Goal: Transaction & Acquisition: Obtain resource

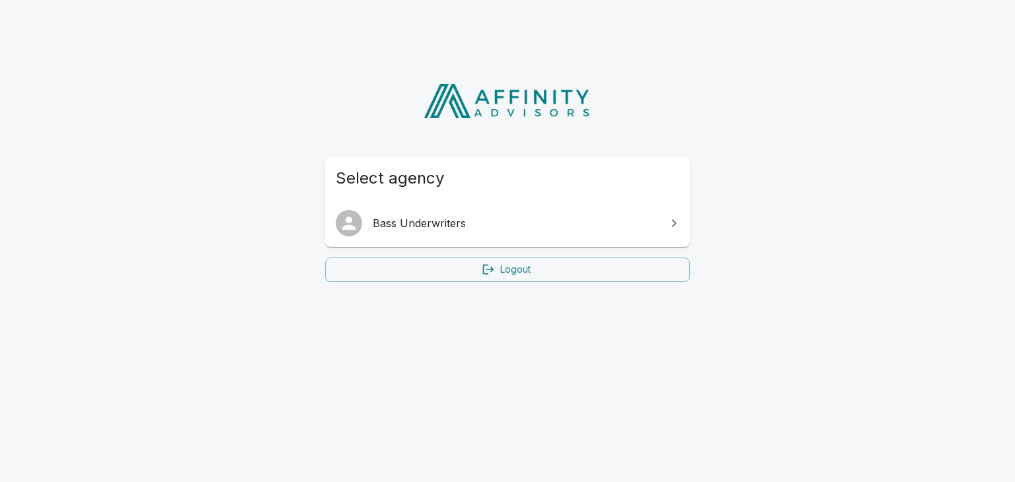
click at [642, 229] on span "Bass Underwriters" at bounding box center [515, 223] width 285 height 16
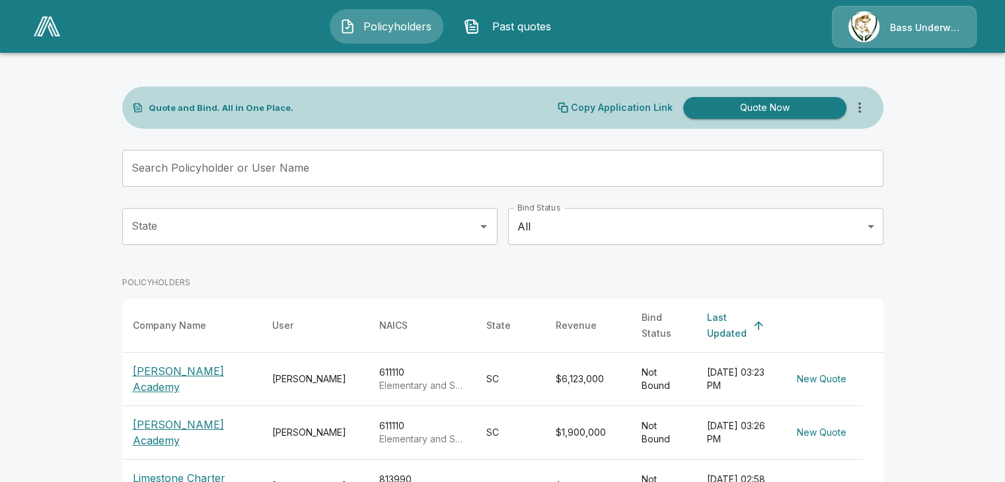
click at [740, 112] on button "Quote Now" at bounding box center [764, 108] width 163 height 22
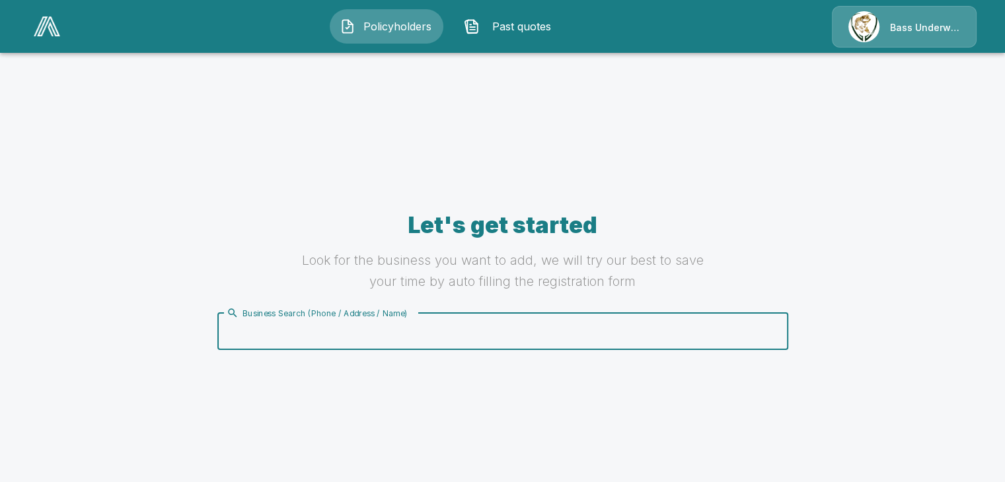
click at [482, 323] on input "Business Search (Phone / Address / Name)" at bounding box center [500, 331] width 554 height 25
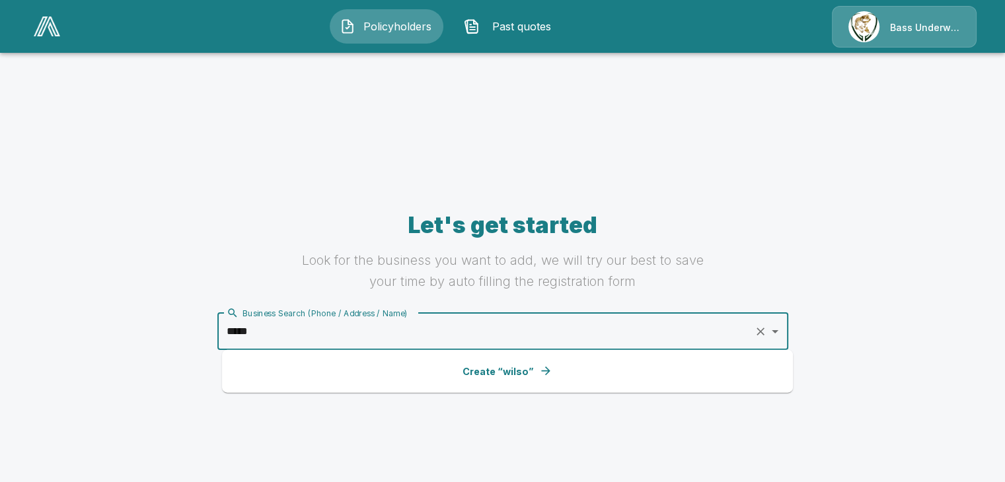
type input "******"
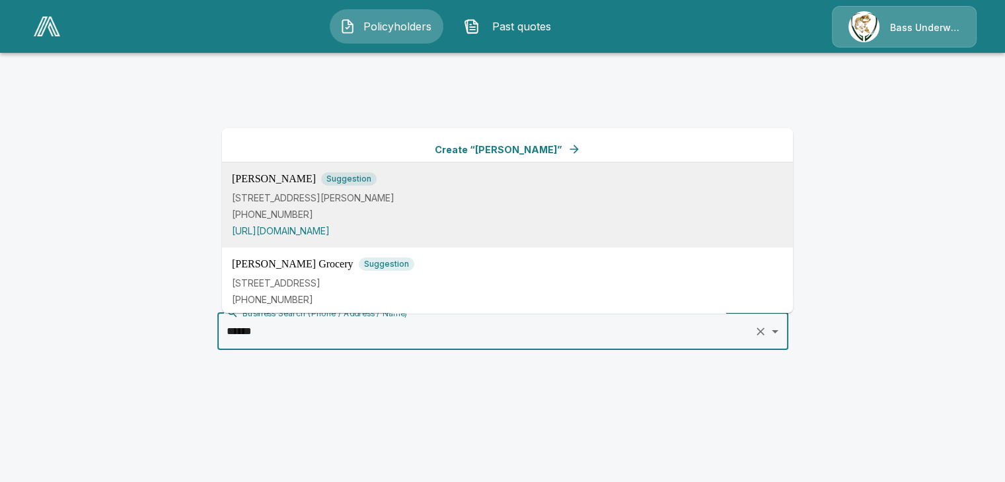
click at [381, 215] on p "[PHONE_NUMBER]" at bounding box center [507, 215] width 551 height 14
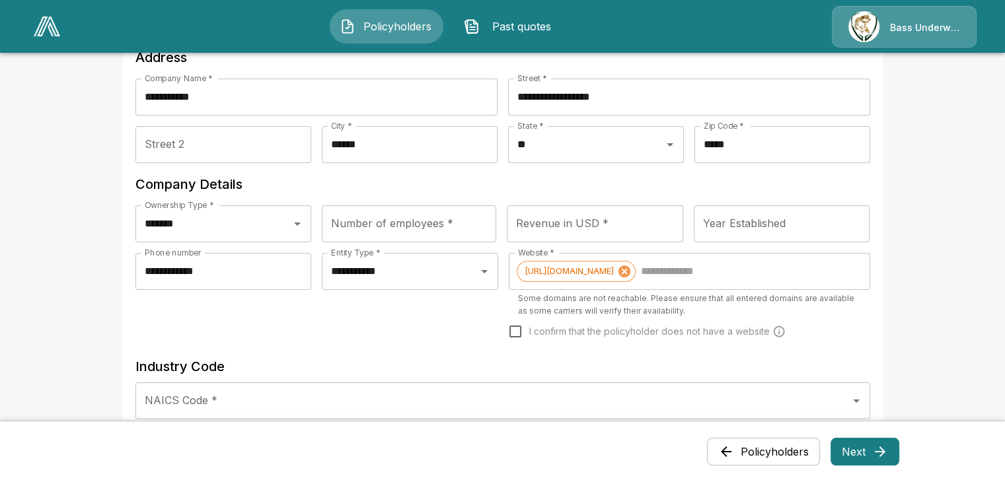
scroll to position [198, 0]
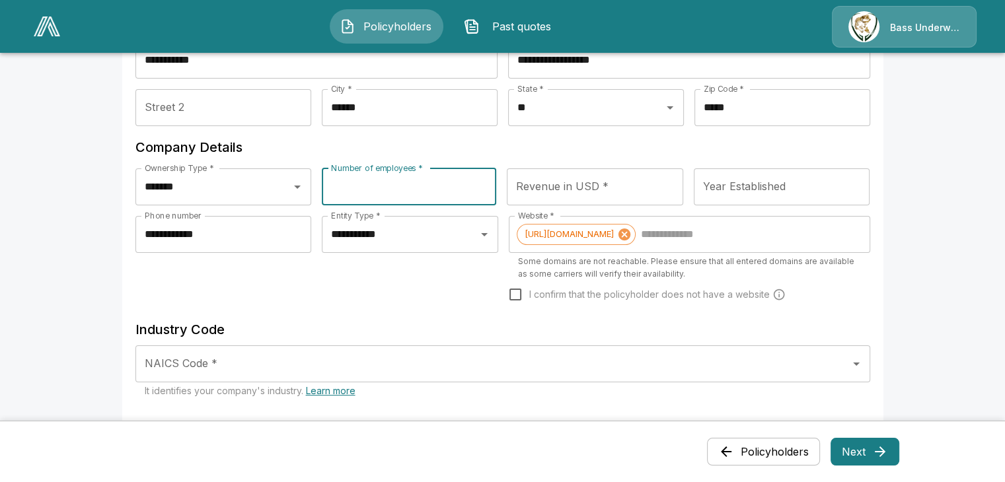
click at [367, 176] on div "Number of employees * Number of employees *" at bounding box center [409, 187] width 174 height 37
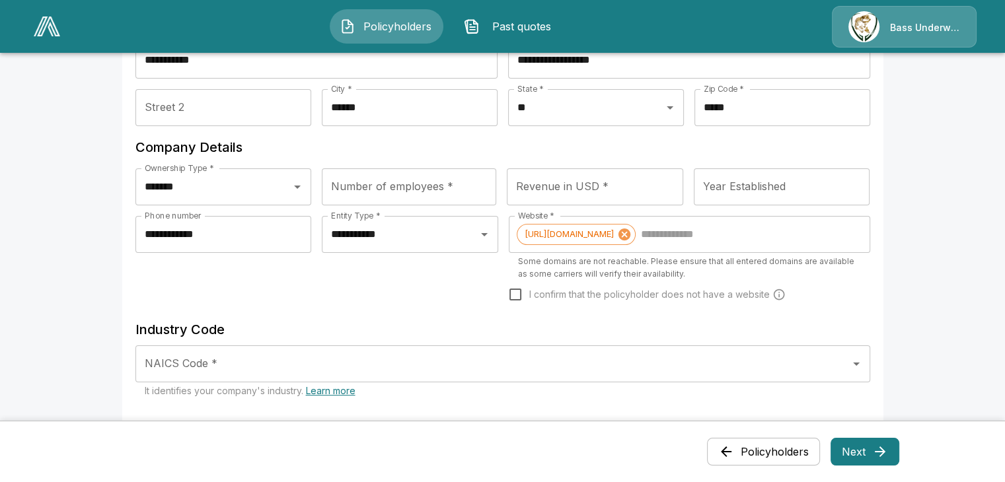
click at [343, 194] on div "Number of employees * Number of employees *" at bounding box center [409, 187] width 174 height 37
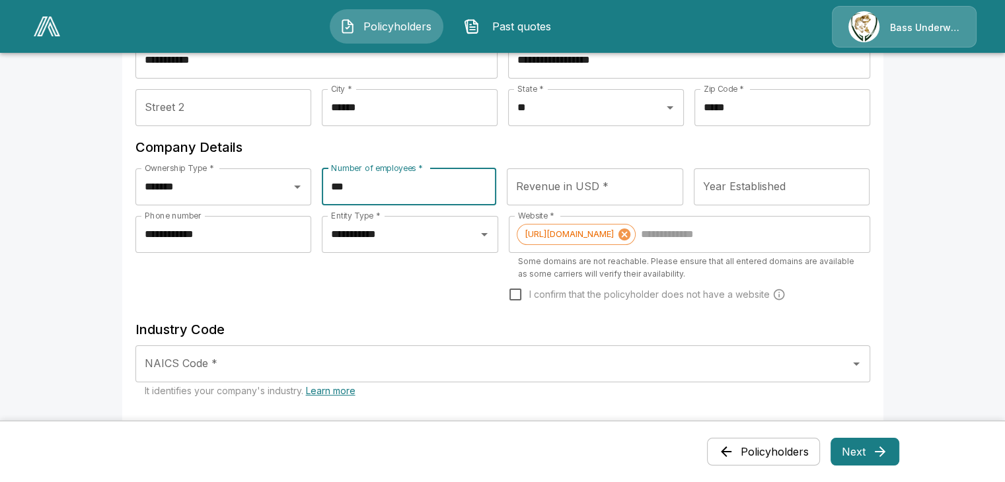
type input "***"
click at [534, 190] on input "Revenue in USD *" at bounding box center [595, 187] width 176 height 37
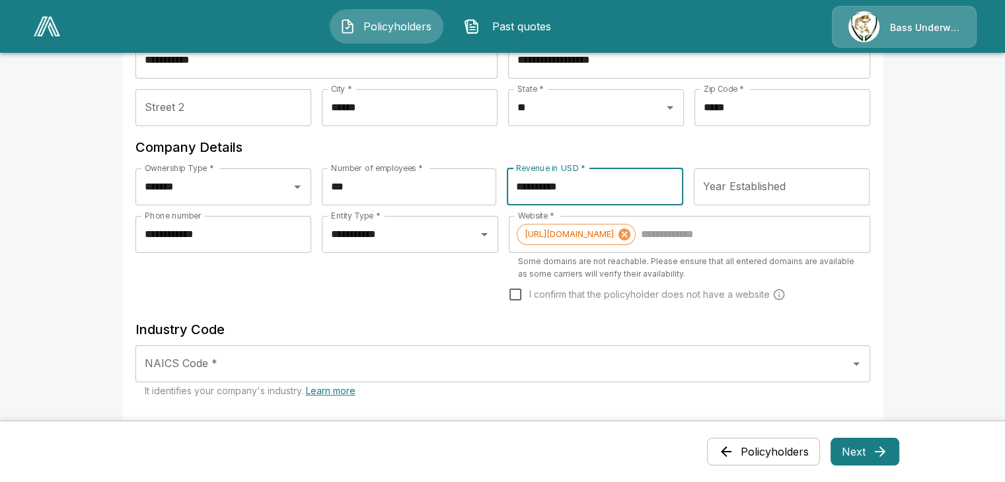
type input "**********"
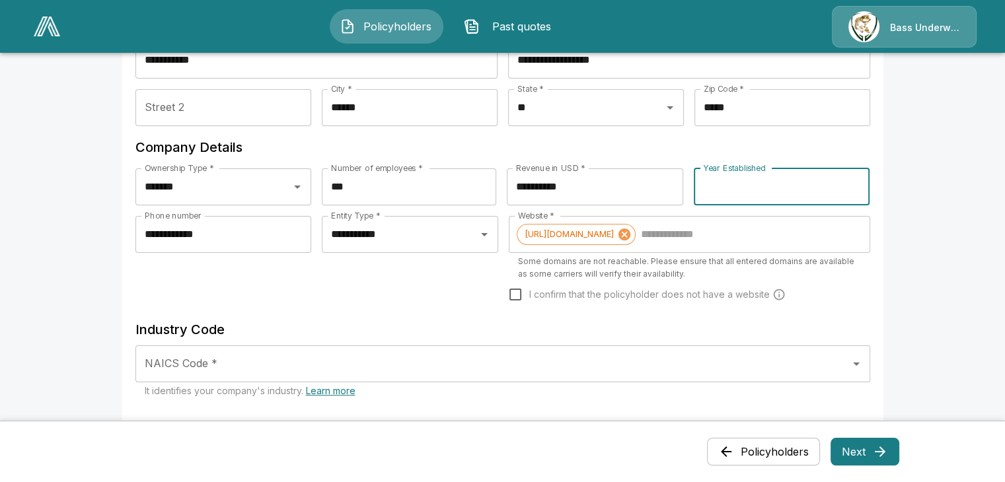
click at [722, 191] on input "Year Established" at bounding box center [782, 187] width 176 height 37
type input "****"
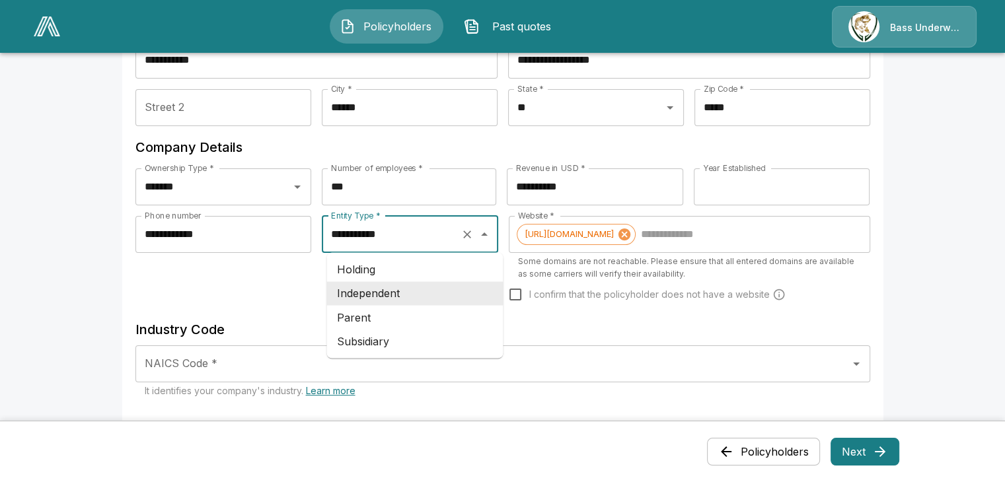
click at [450, 244] on input "**********" at bounding box center [392, 234] width 128 height 25
click at [220, 363] on input "NAICS Code *" at bounding box center [492, 364] width 703 height 25
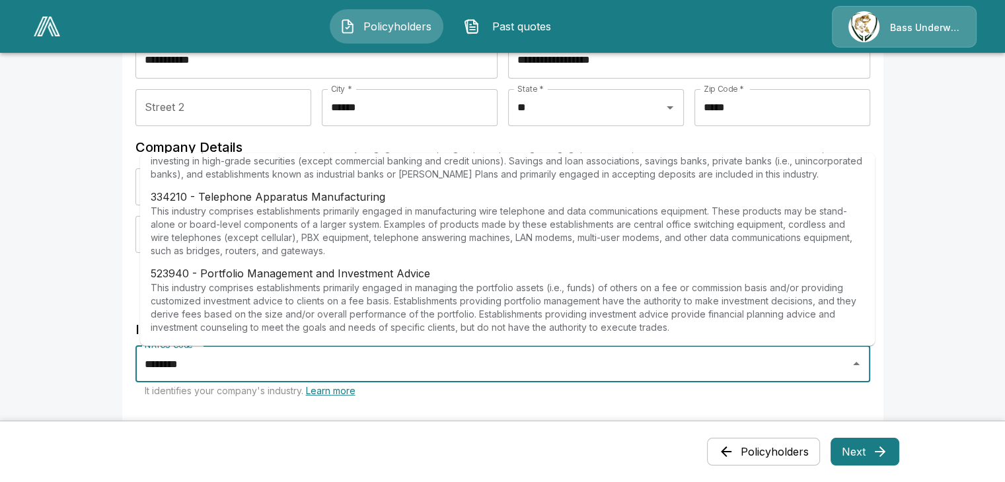
scroll to position [0, 0]
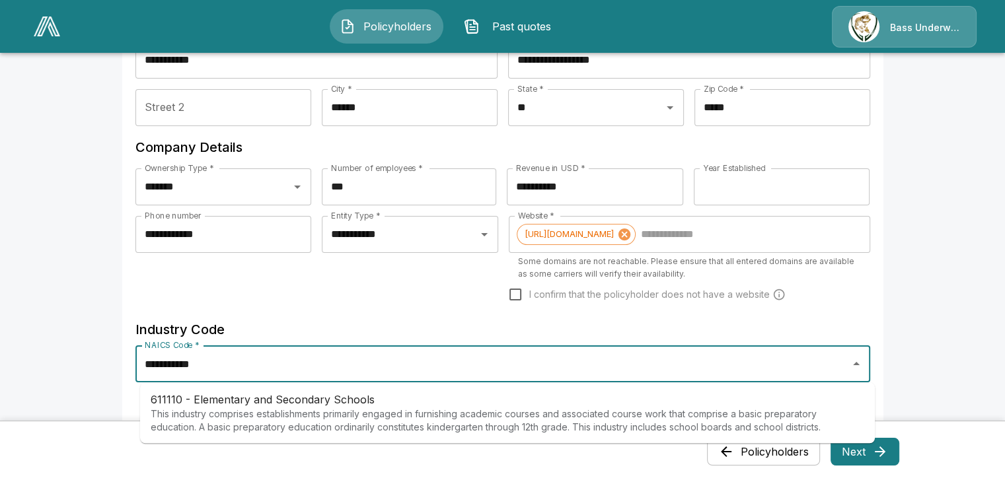
click at [312, 420] on p "This industry comprises establishments primarily engaged in furnishing academic…" at bounding box center [508, 421] width 714 height 26
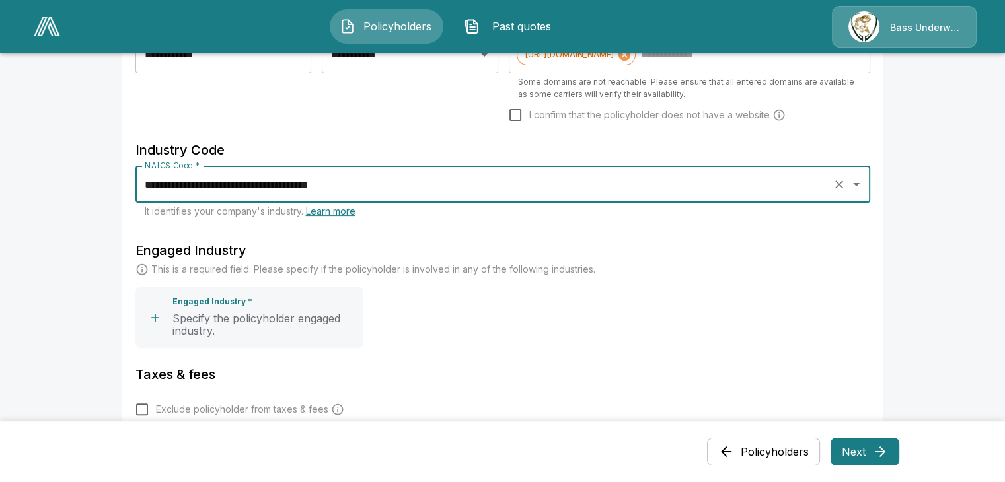
scroll to position [397, 0]
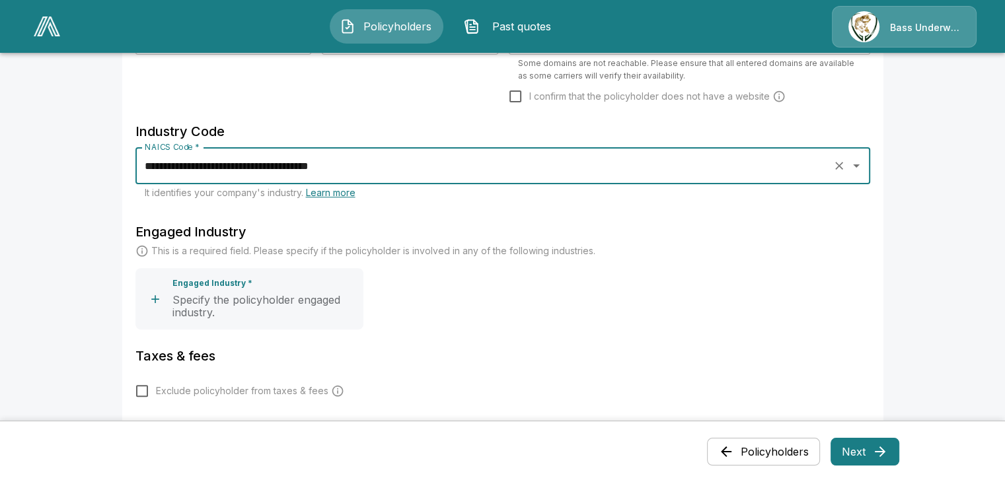
type input "**********"
click at [249, 306] on p "Specify the policyholder engaged industry." at bounding box center [265, 307] width 186 height 26
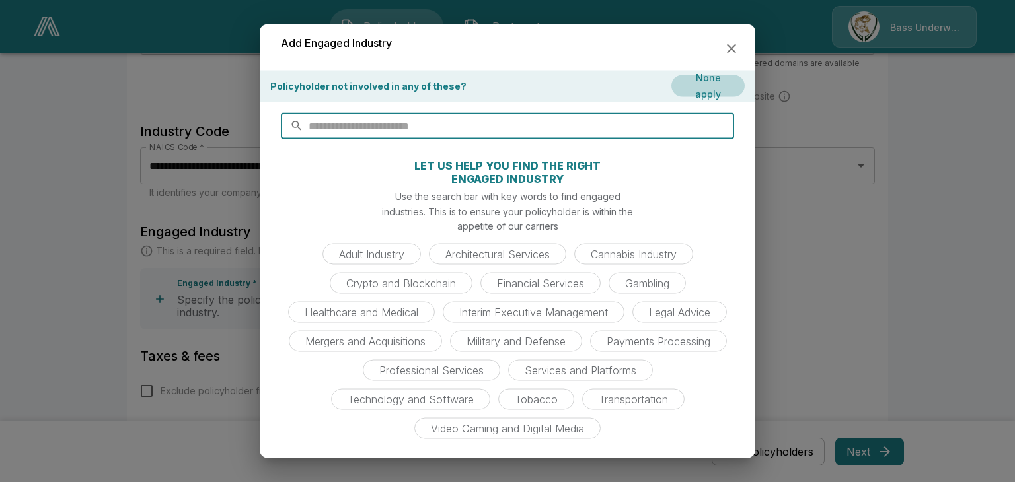
click at [369, 117] on input "text" at bounding box center [522, 126] width 426 height 26
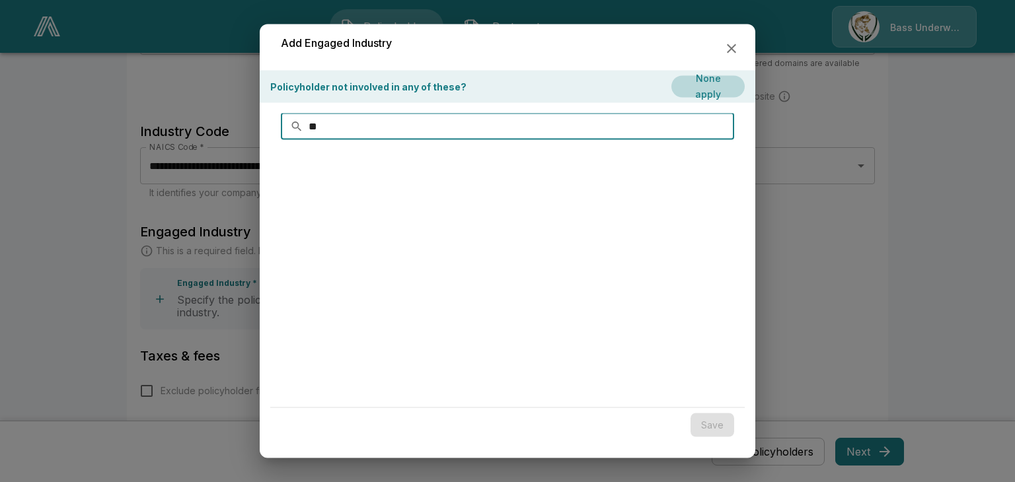
type input "*"
type input "******"
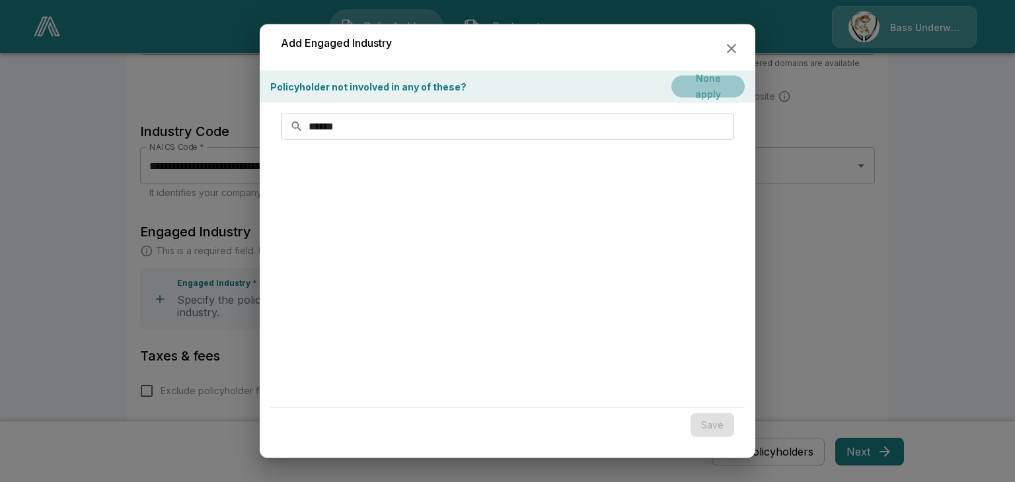
click at [689, 77] on button "None apply" at bounding box center [707, 86] width 73 height 22
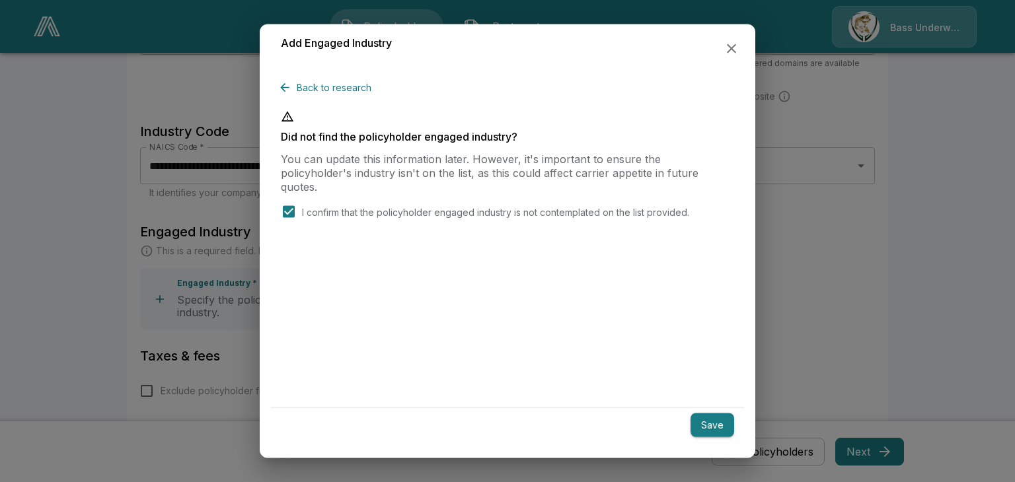
click at [704, 418] on button "Save" at bounding box center [713, 425] width 44 height 24
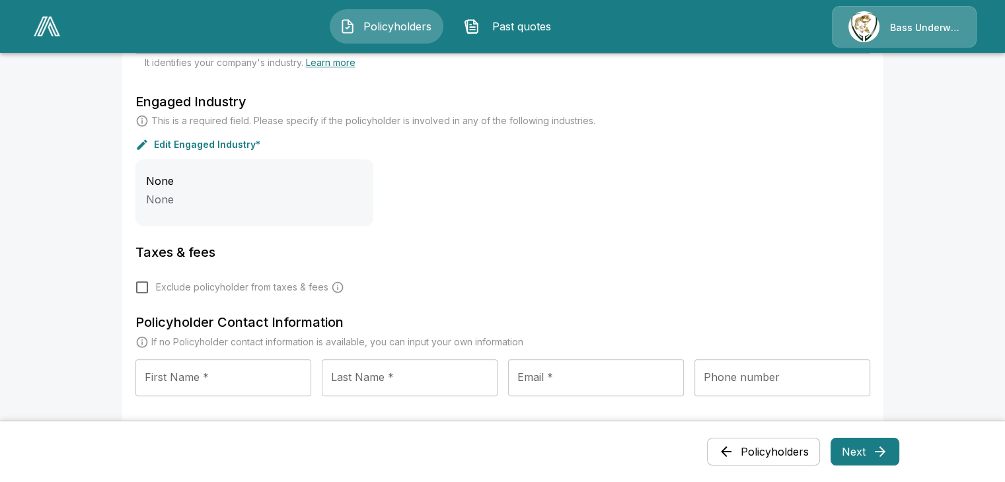
scroll to position [529, 0]
drag, startPoint x: 133, startPoint y: 387, endPoint x: 210, endPoint y: 380, distance: 76.9
click at [145, 387] on div "**********" at bounding box center [502, 55] width 761 height 778
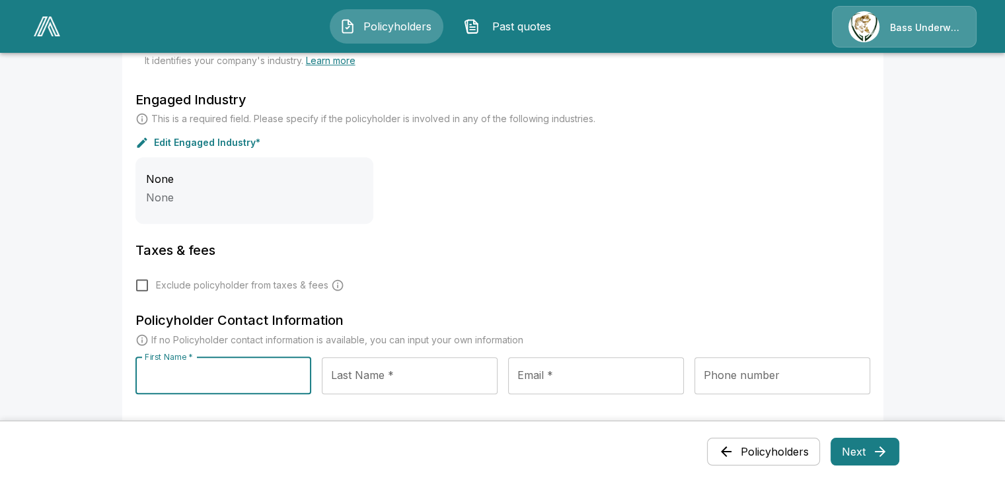
click at [211, 380] on input "First Name *" at bounding box center [223, 376] width 176 height 37
type input "*****"
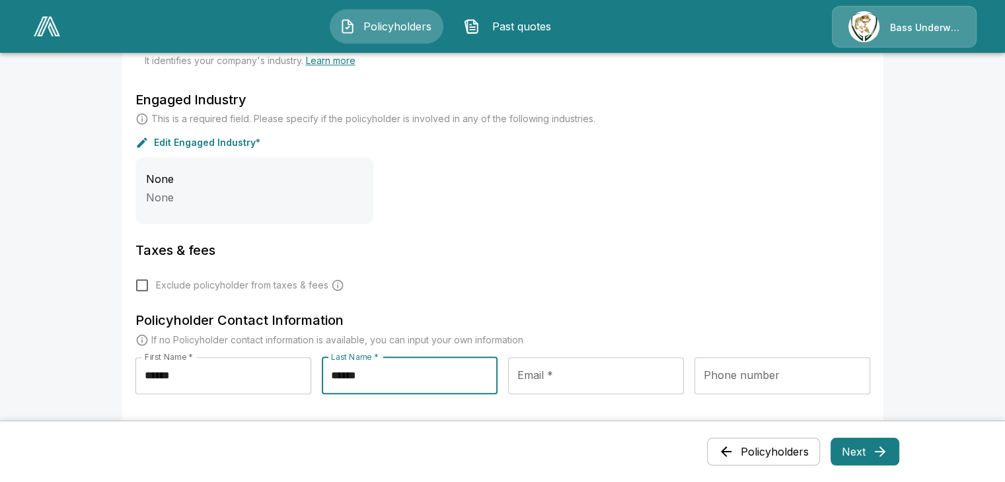
type input "******"
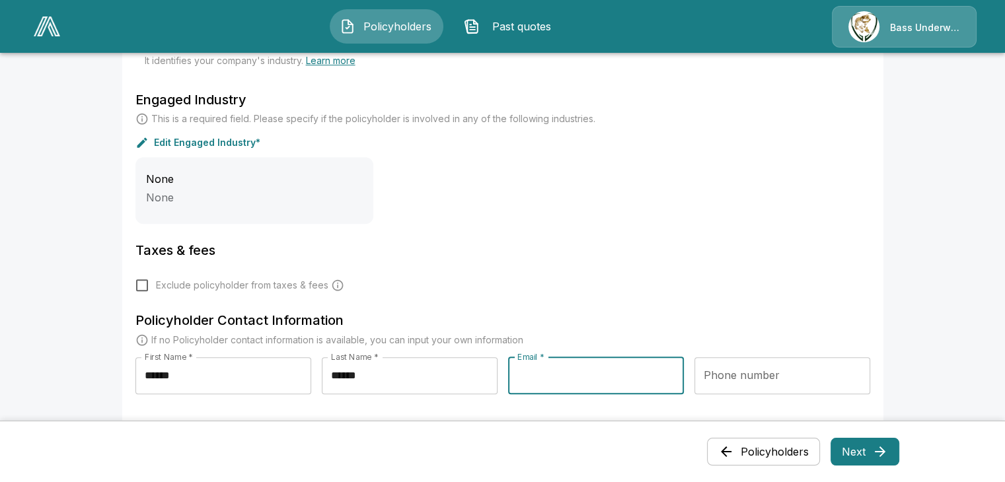
click at [578, 379] on input "Email *" at bounding box center [596, 376] width 176 height 37
click at [571, 381] on input "Email *" at bounding box center [596, 376] width 176 height 37
paste input "**********"
type input "**********"
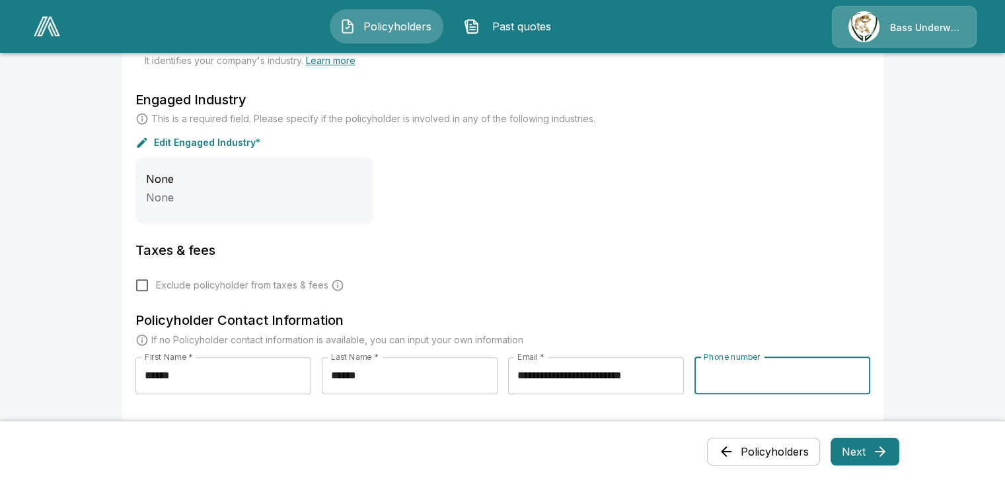
click at [769, 376] on input "Phone number" at bounding box center [783, 376] width 176 height 37
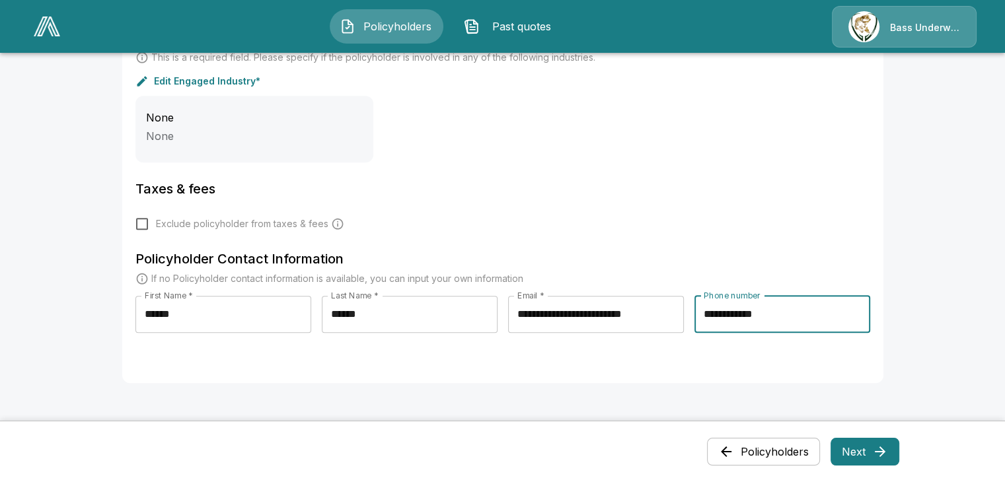
scroll to position [656, 0]
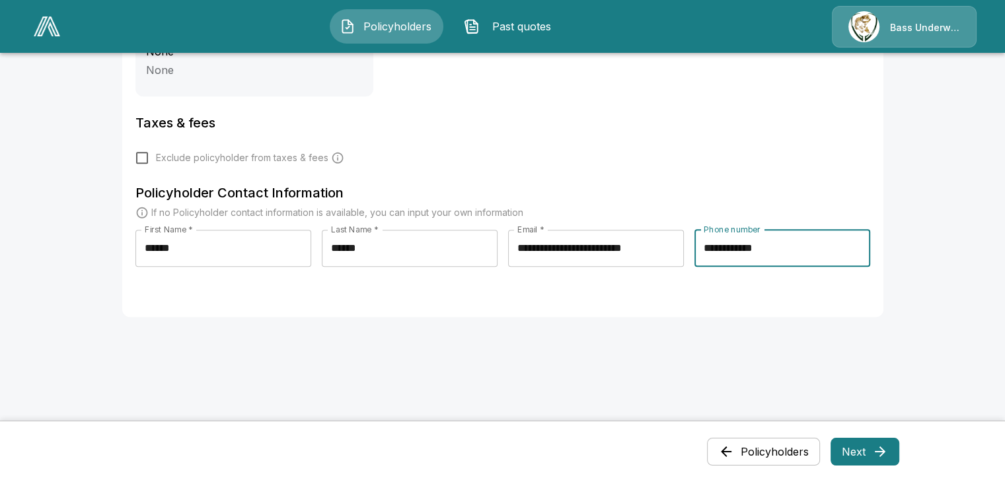
type input "**********"
click at [858, 461] on button "Next" at bounding box center [865, 452] width 69 height 28
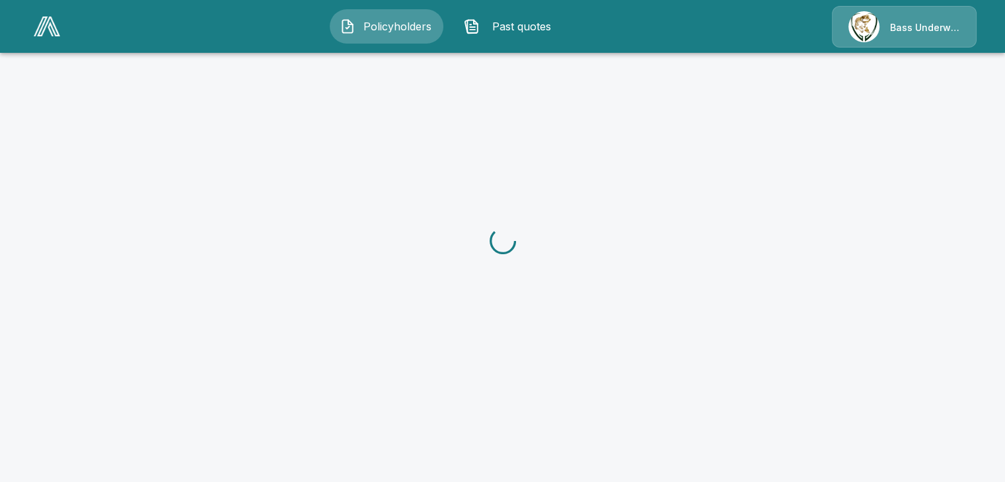
scroll to position [0, 0]
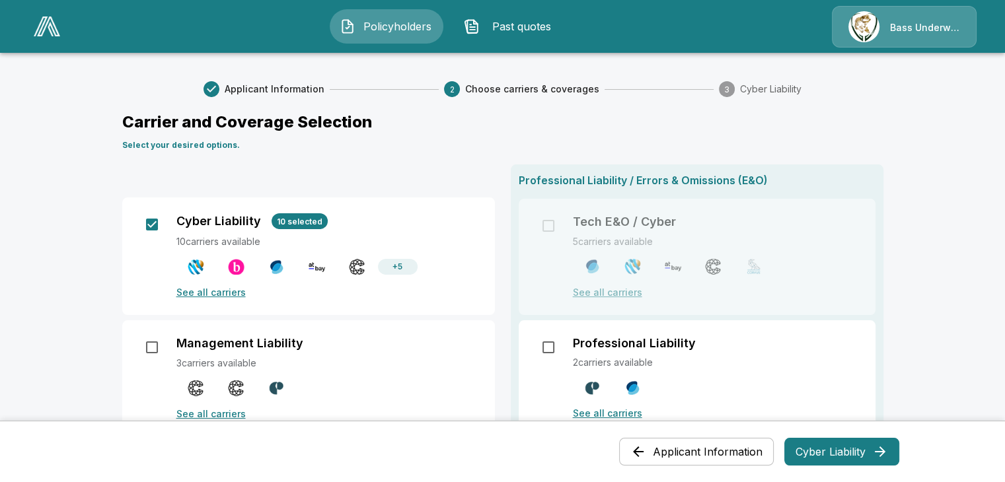
click at [814, 455] on button "Cyber Liability" at bounding box center [841, 452] width 115 height 28
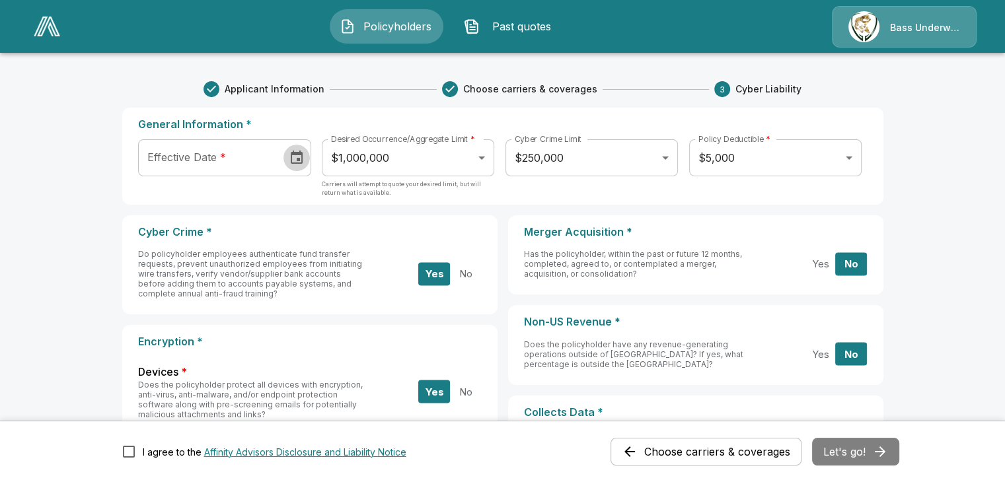
click at [303, 159] on icon "Choose date" at bounding box center [297, 157] width 12 height 13
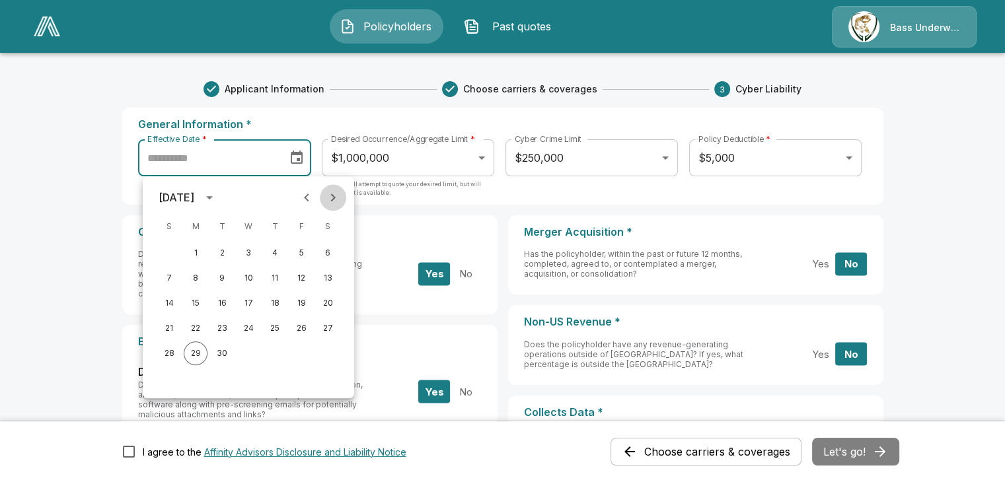
click at [328, 196] on icon "Next month" at bounding box center [333, 198] width 16 height 16
click at [252, 254] on button "1" at bounding box center [249, 253] width 24 height 24
type input "**********"
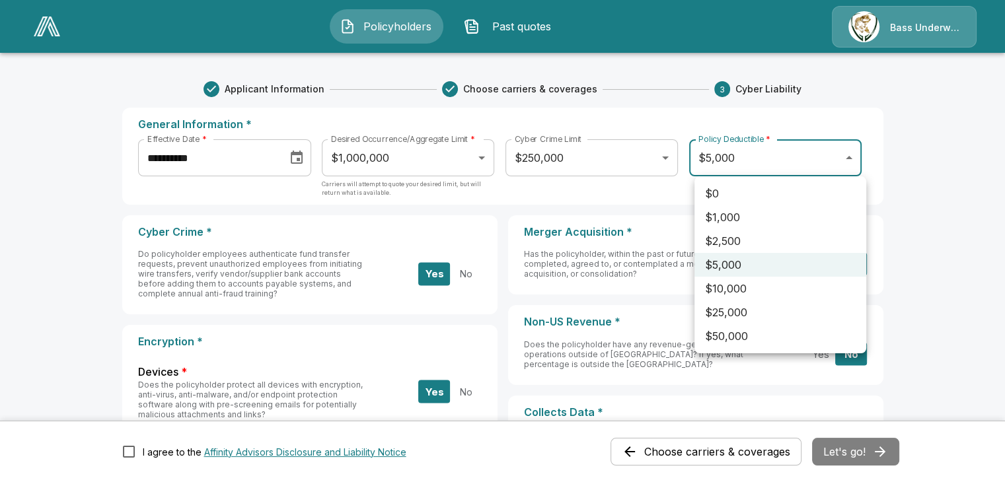
click at [763, 154] on div at bounding box center [502, 241] width 1005 height 482
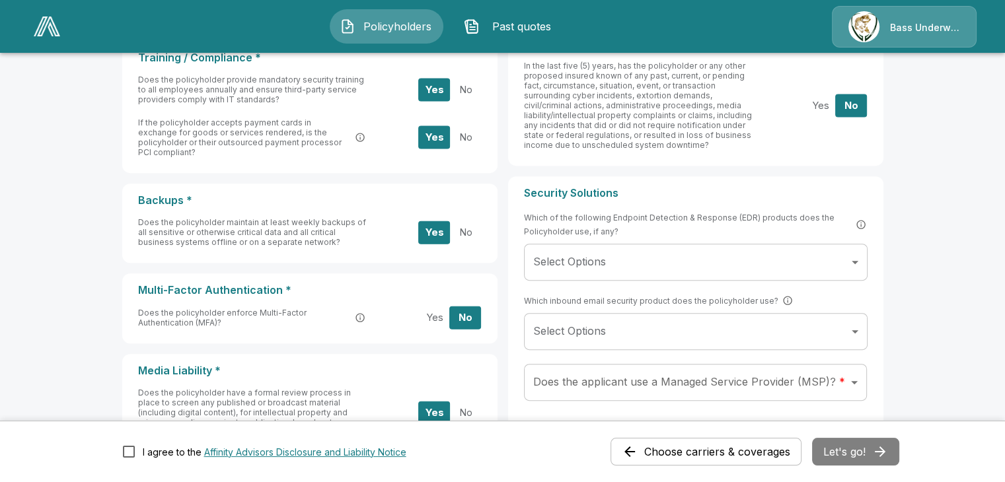
scroll to position [529, 0]
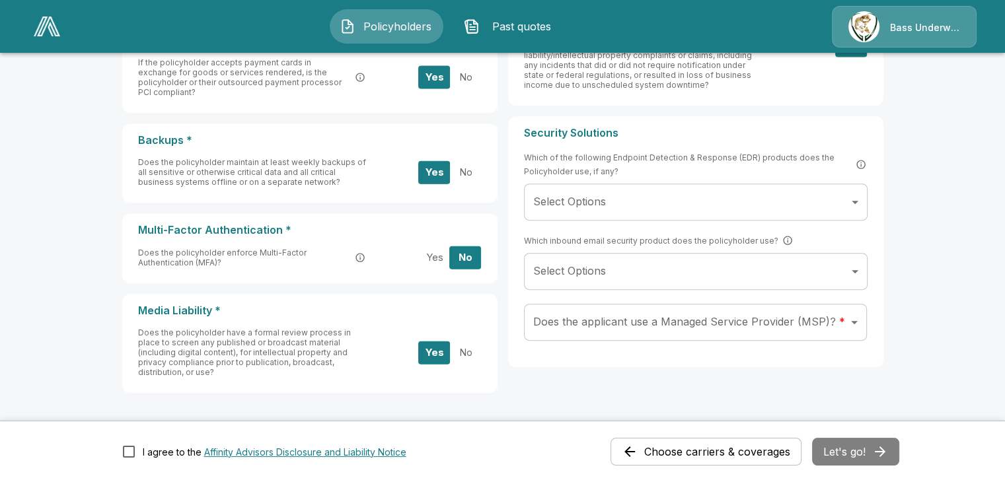
click at [443, 247] on button "Yes" at bounding box center [434, 257] width 32 height 23
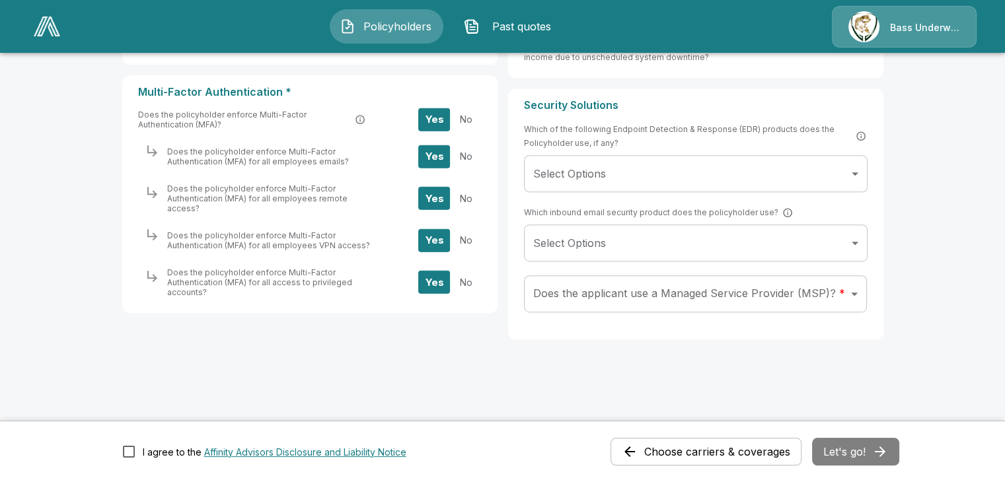
scroll to position [669, 0]
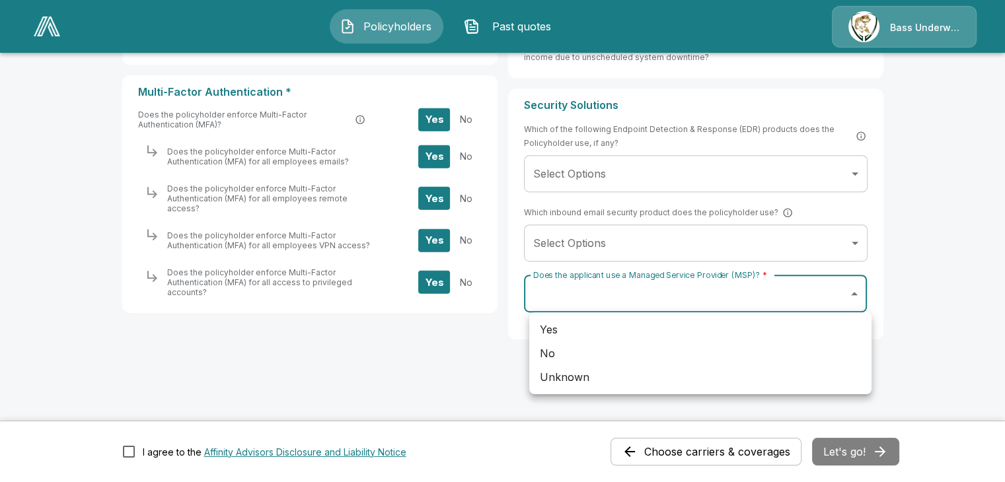
click at [670, 352] on li "No" at bounding box center [700, 354] width 342 height 24
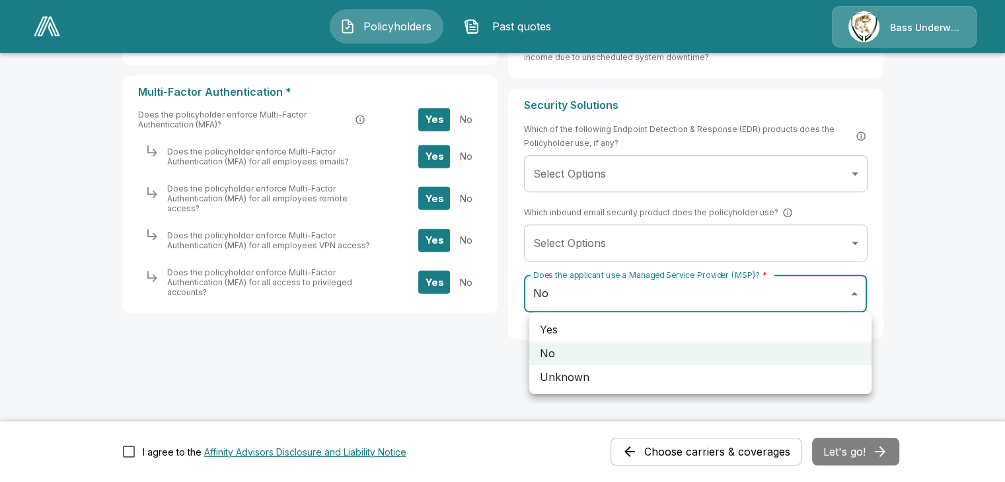
click at [680, 387] on li "Unknown" at bounding box center [700, 377] width 342 height 24
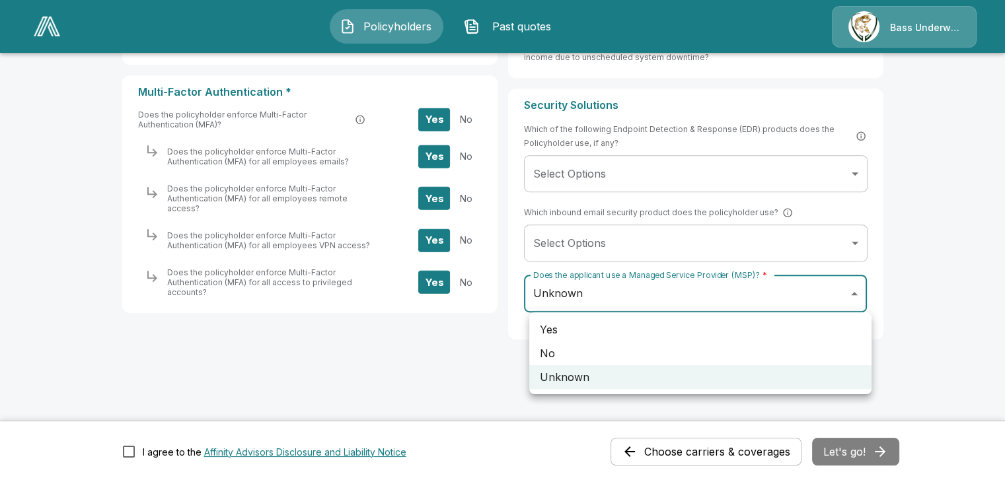
click at [674, 338] on li "Yes" at bounding box center [700, 330] width 342 height 24
type input "***"
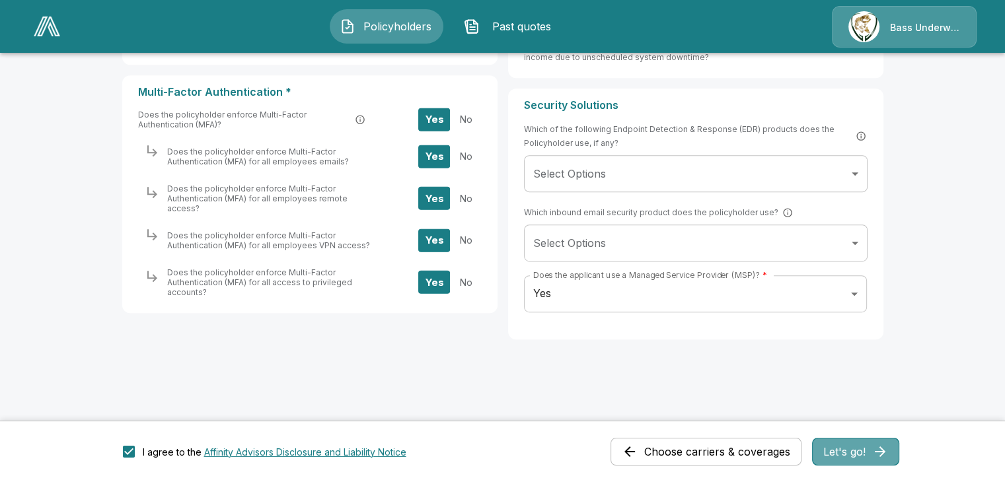
click at [843, 465] on button "Let's go!" at bounding box center [855, 452] width 87 height 28
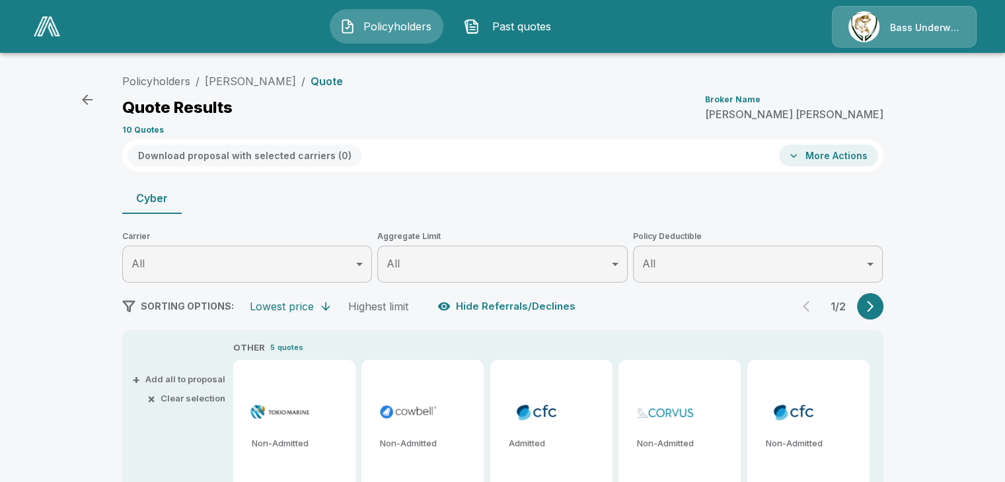
type input "*******"
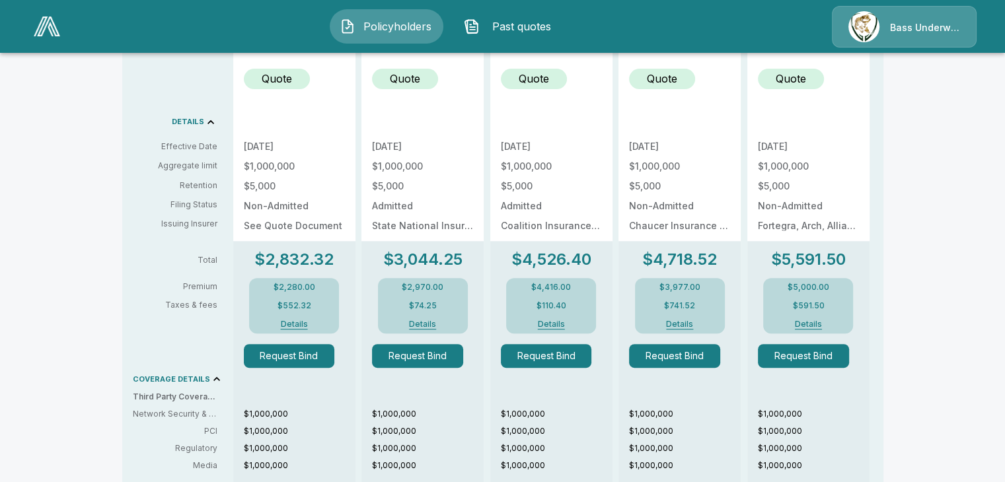
scroll to position [463, 0]
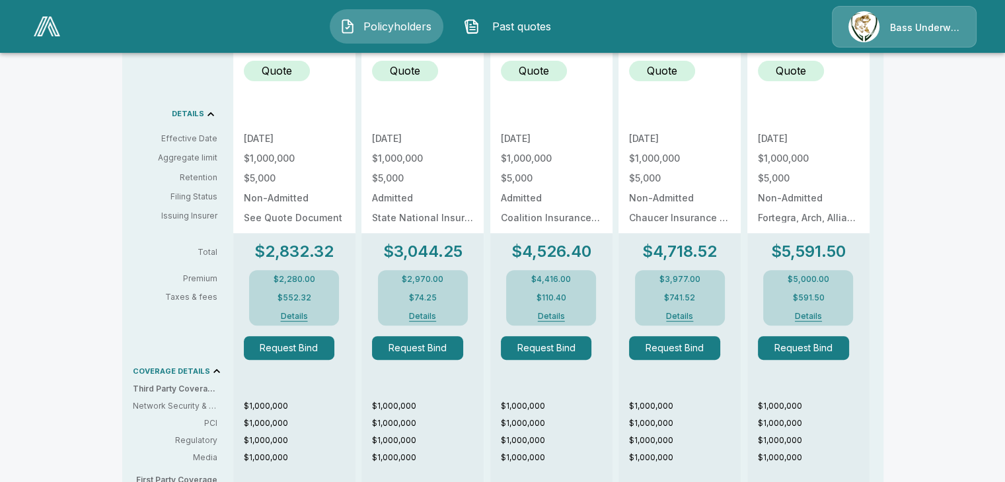
click at [304, 317] on button "Details" at bounding box center [294, 317] width 53 height 8
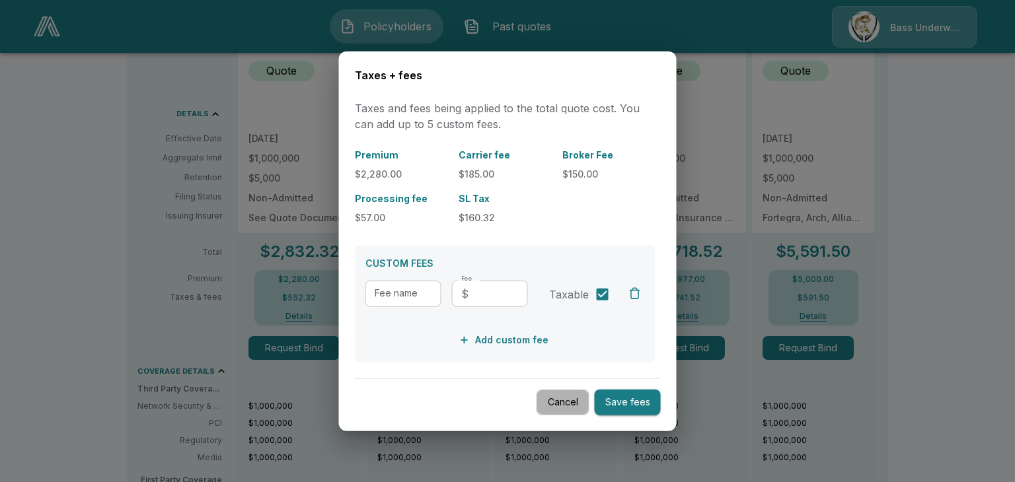
click at [566, 395] on button "Cancel" at bounding box center [563, 403] width 53 height 26
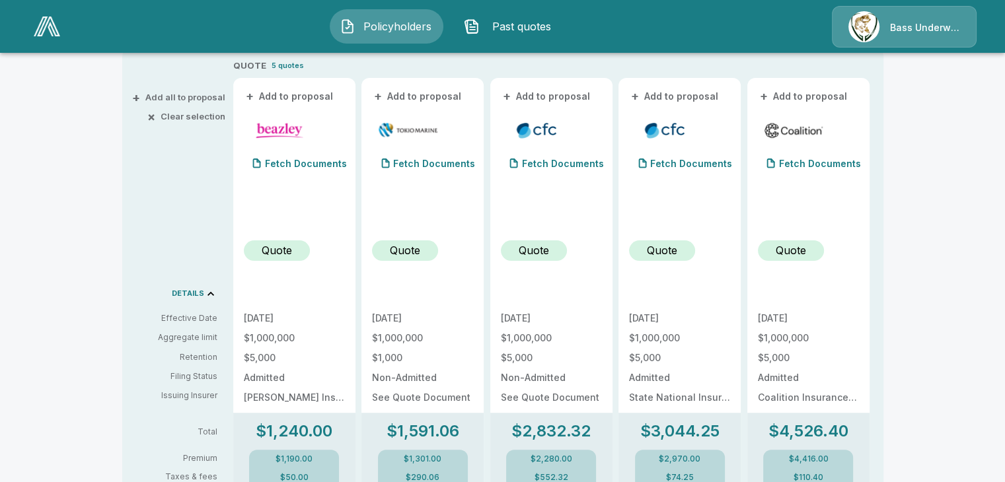
scroll to position [264, 0]
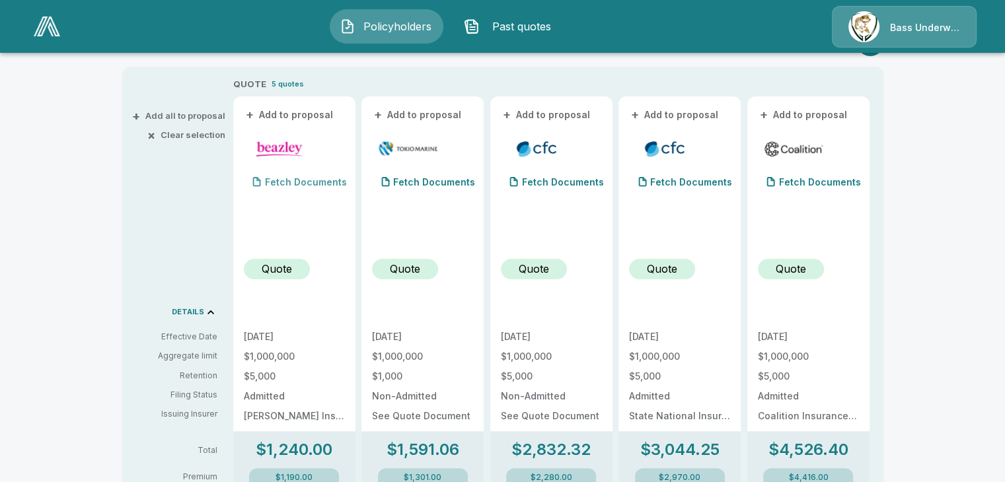
click at [328, 180] on p "Fetch Documents" at bounding box center [306, 182] width 82 height 9
click at [307, 183] on p "Fetch Documents" at bounding box center [306, 182] width 82 height 9
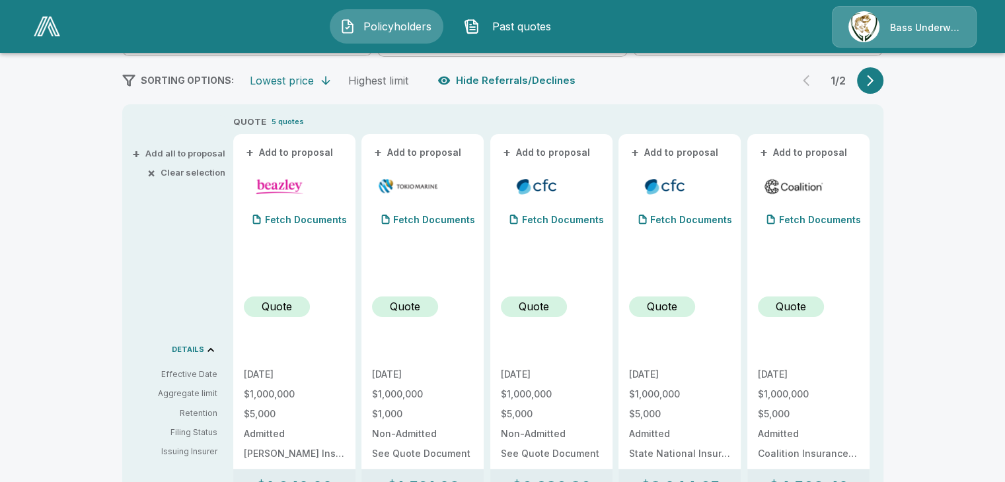
scroll to position [198, 0]
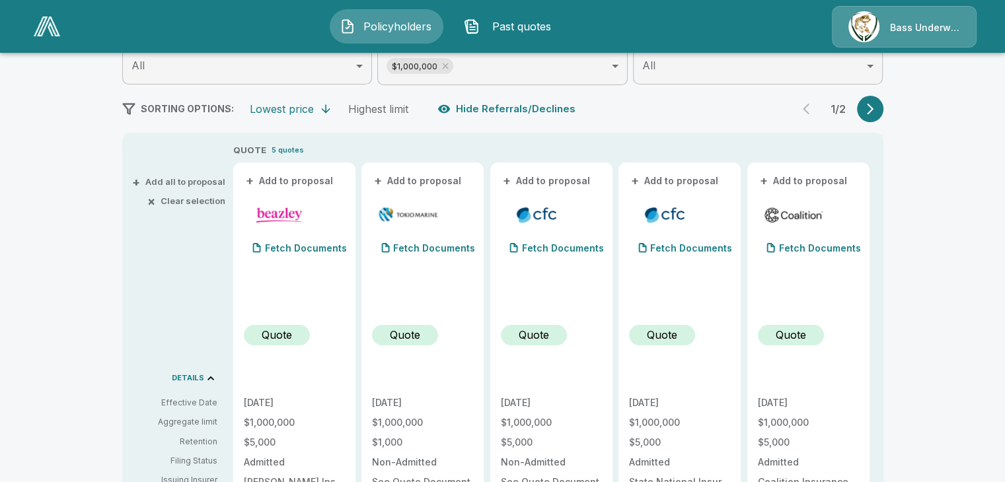
click at [309, 180] on button "+ Add to proposal" at bounding box center [290, 181] width 93 height 15
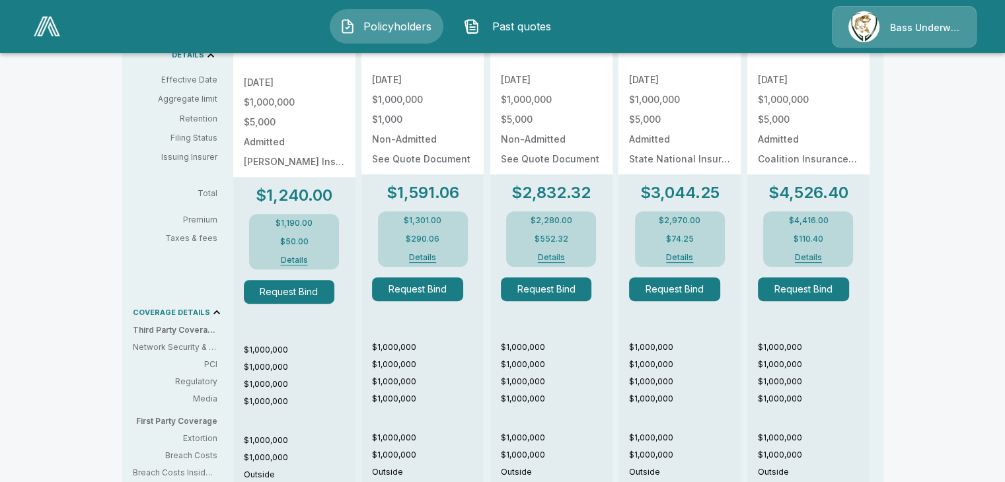
scroll to position [529, 0]
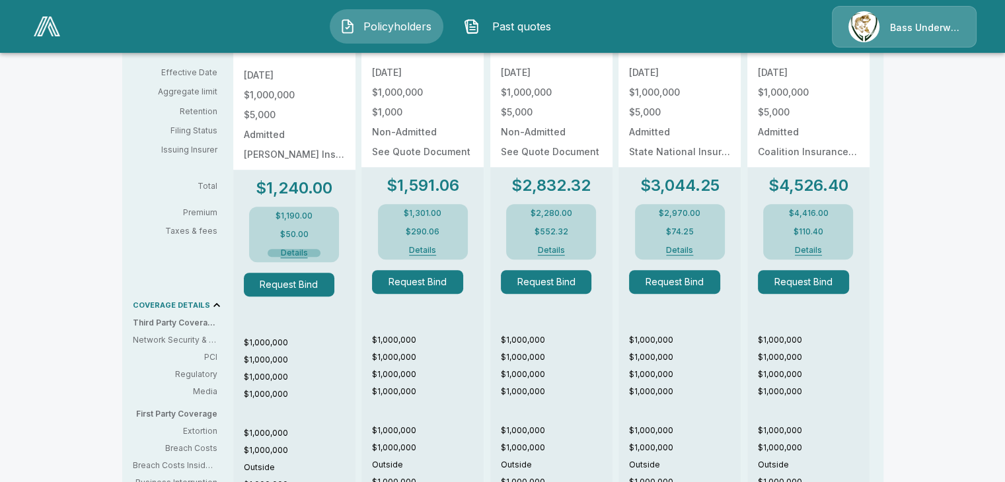
click at [290, 249] on button "Details" at bounding box center [294, 253] width 53 height 8
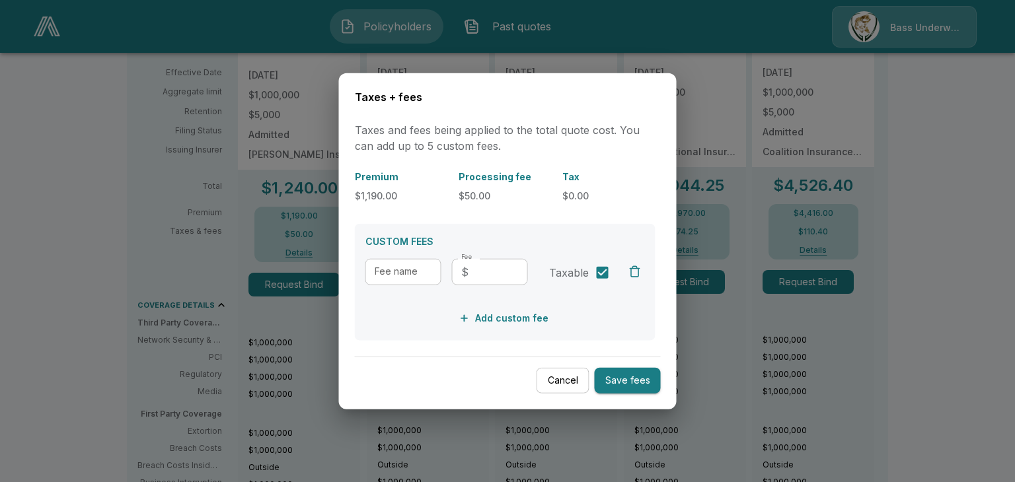
click at [574, 379] on button "Cancel" at bounding box center [563, 381] width 53 height 26
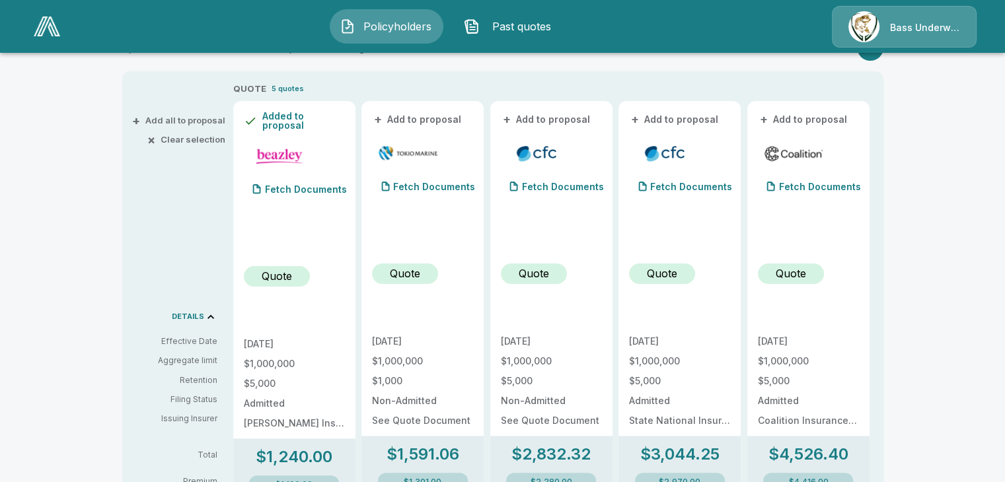
scroll to position [132, 0]
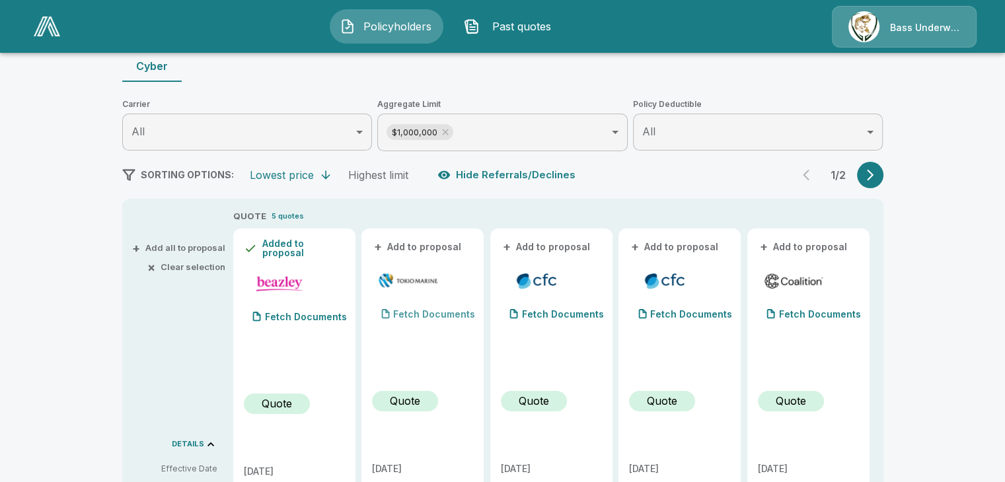
click at [445, 321] on div "Fetch Documents" at bounding box center [423, 314] width 103 height 26
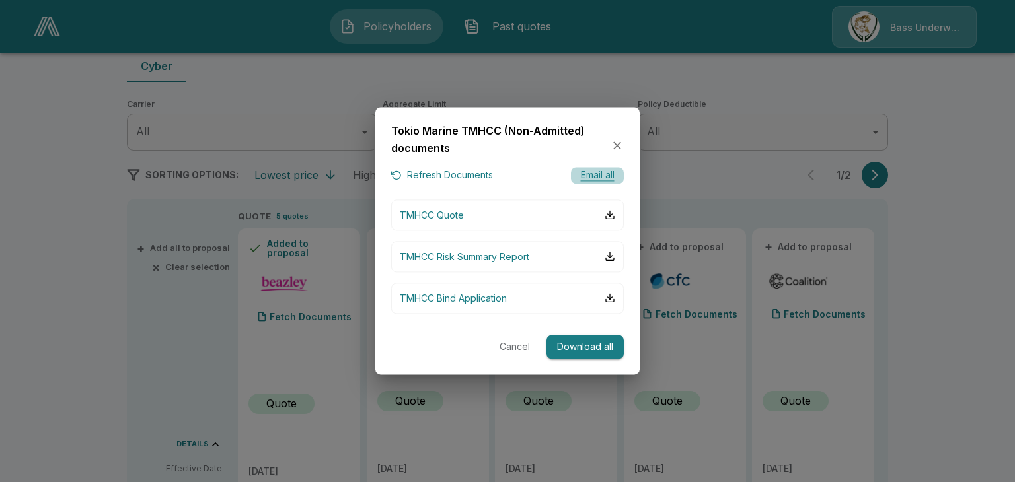
click at [591, 172] on button "Email all" at bounding box center [597, 176] width 53 height 17
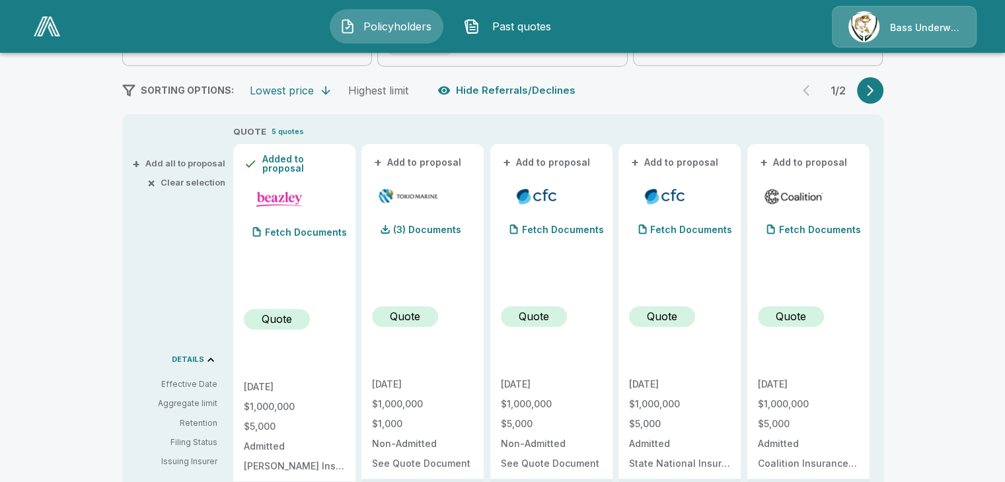
scroll to position [198, 0]
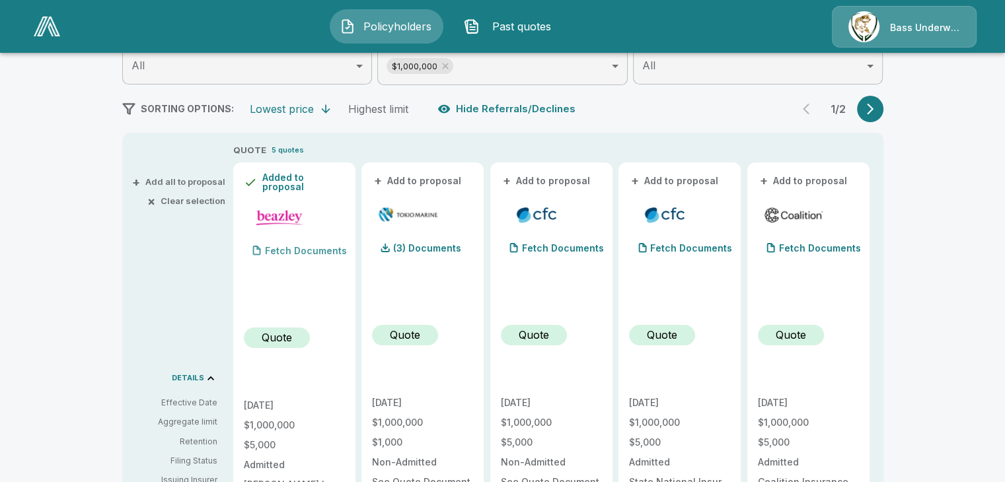
click at [293, 257] on div "Fetch Documents" at bounding box center [295, 251] width 103 height 26
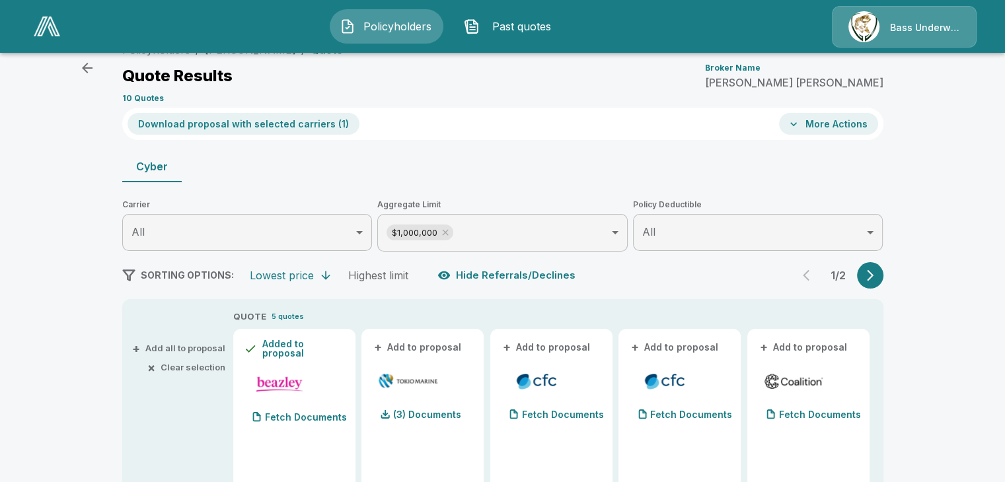
scroll to position [0, 0]
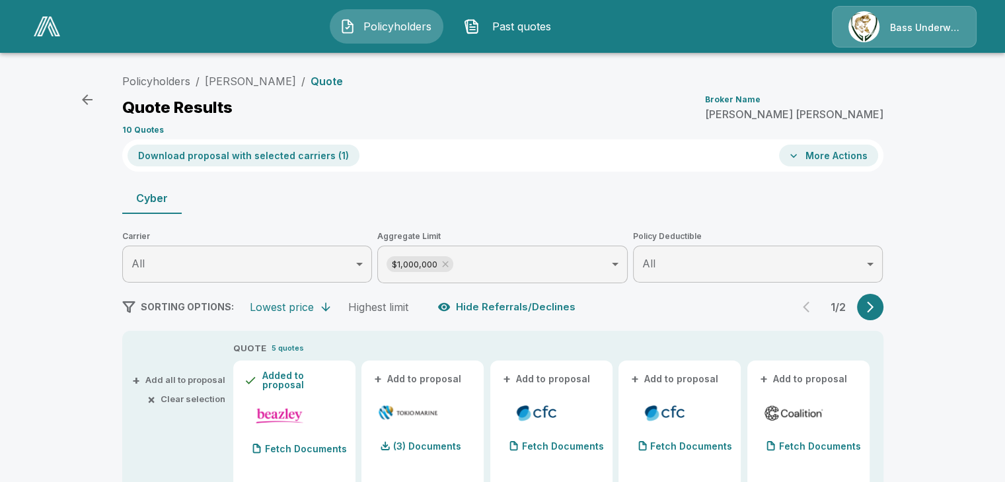
click at [875, 155] on button "More Actions" at bounding box center [828, 156] width 99 height 22
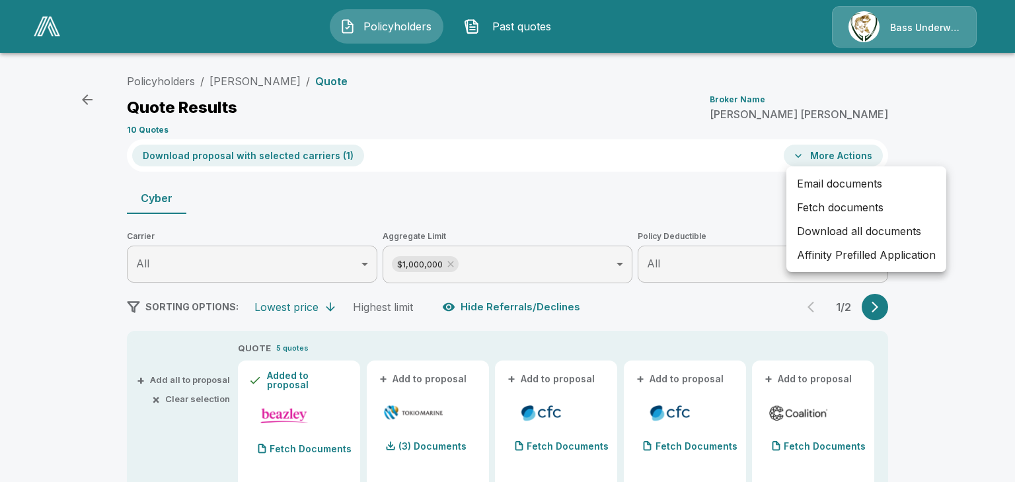
click at [946, 126] on div at bounding box center [507, 241] width 1015 height 482
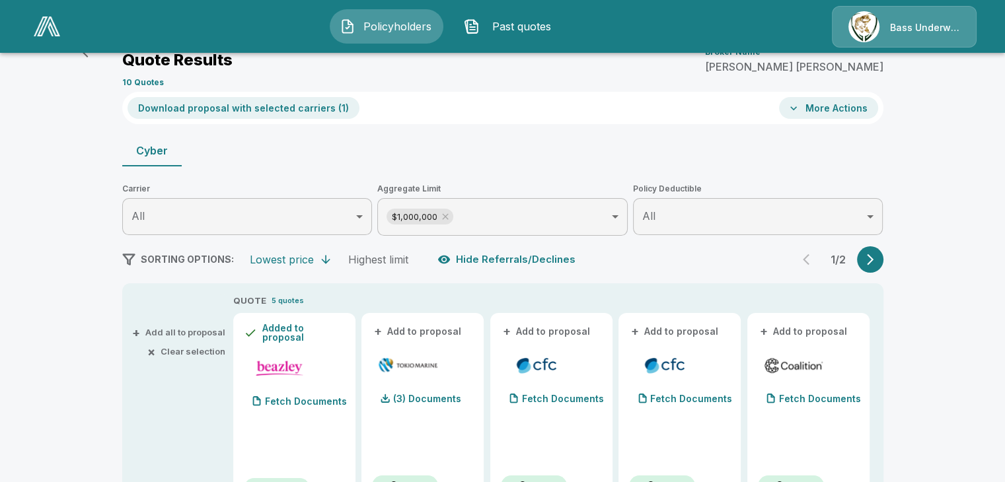
scroll to position [11, 0]
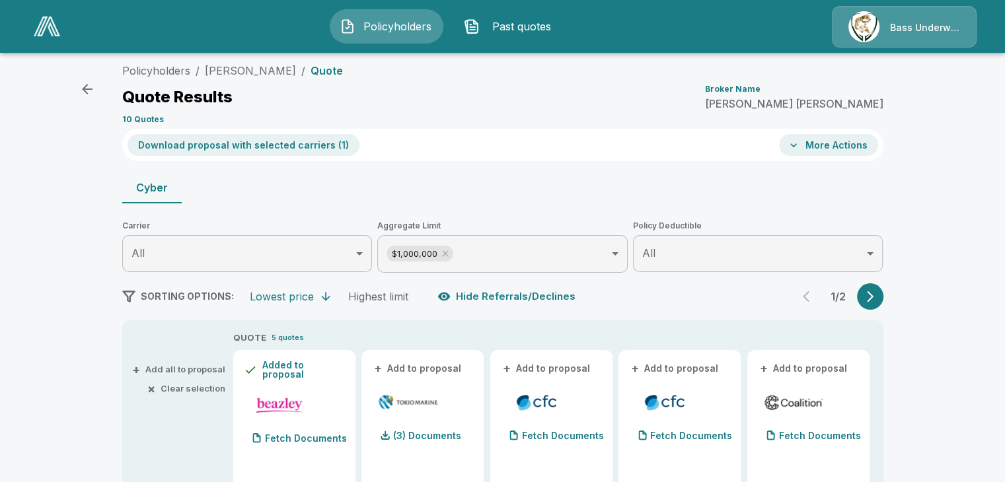
click at [821, 141] on button "More Actions" at bounding box center [828, 145] width 99 height 22
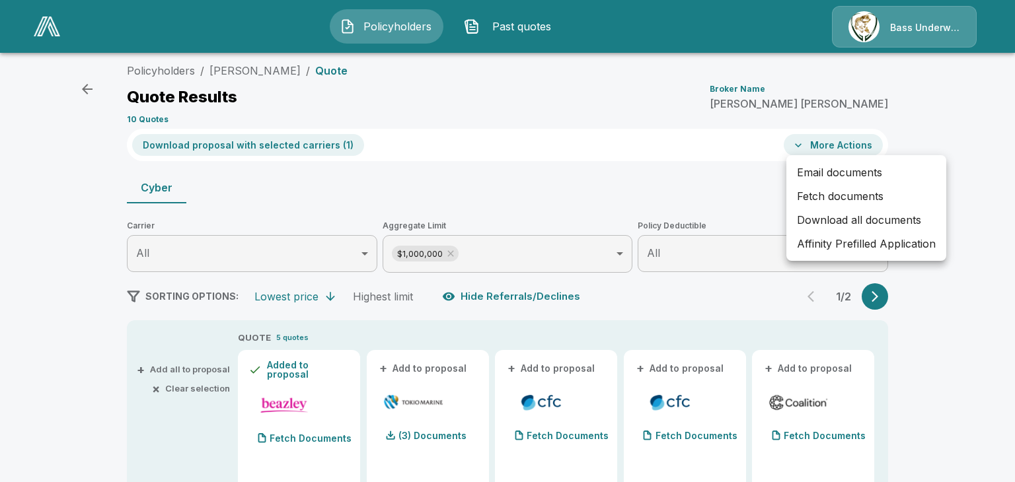
click at [998, 133] on div at bounding box center [507, 241] width 1015 height 482
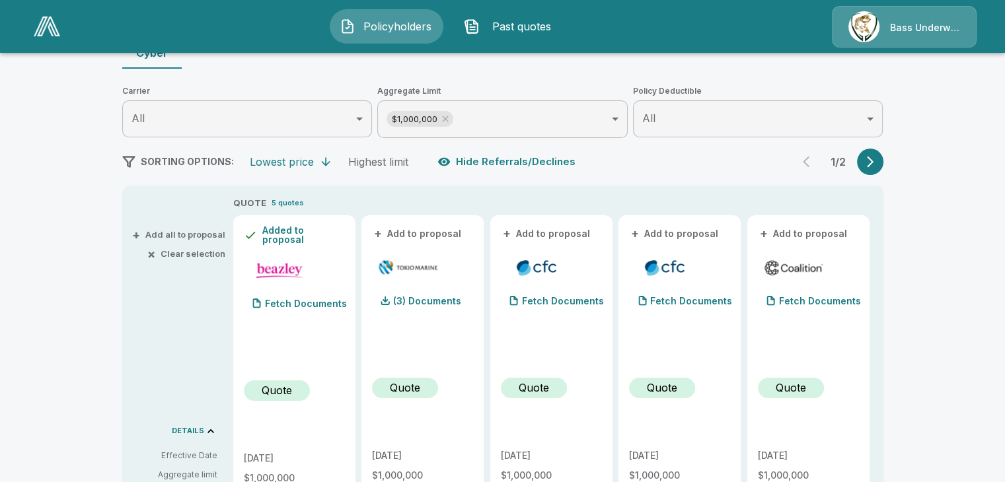
scroll to position [143, 0]
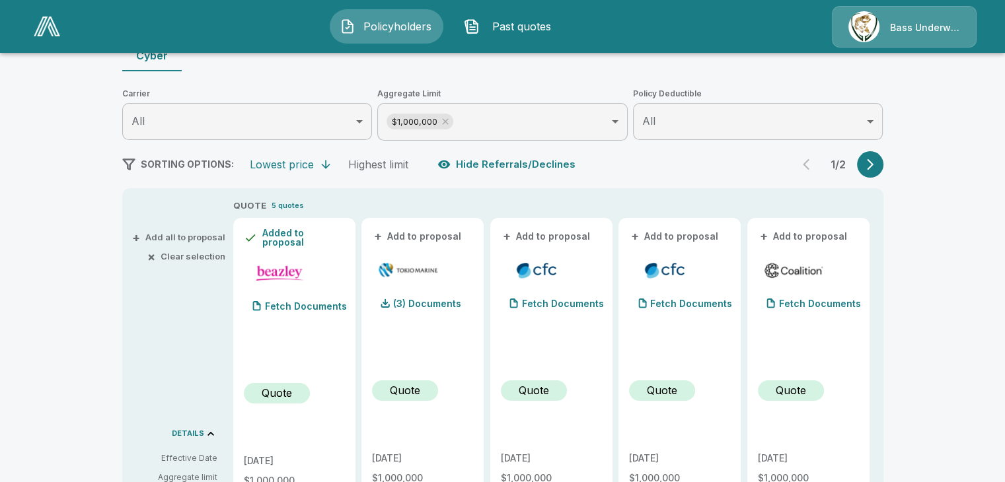
click at [406, 243] on button "+ Add to proposal" at bounding box center [418, 236] width 93 height 15
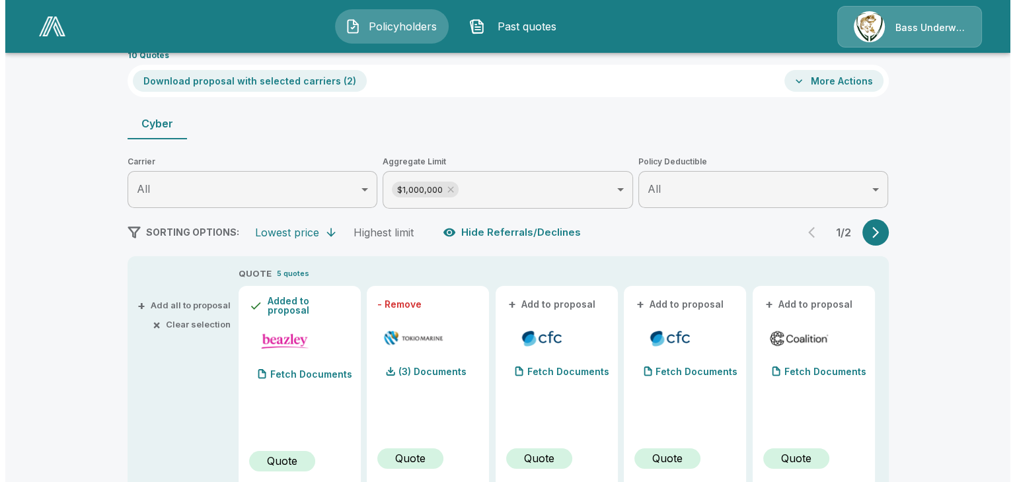
scroll to position [0, 0]
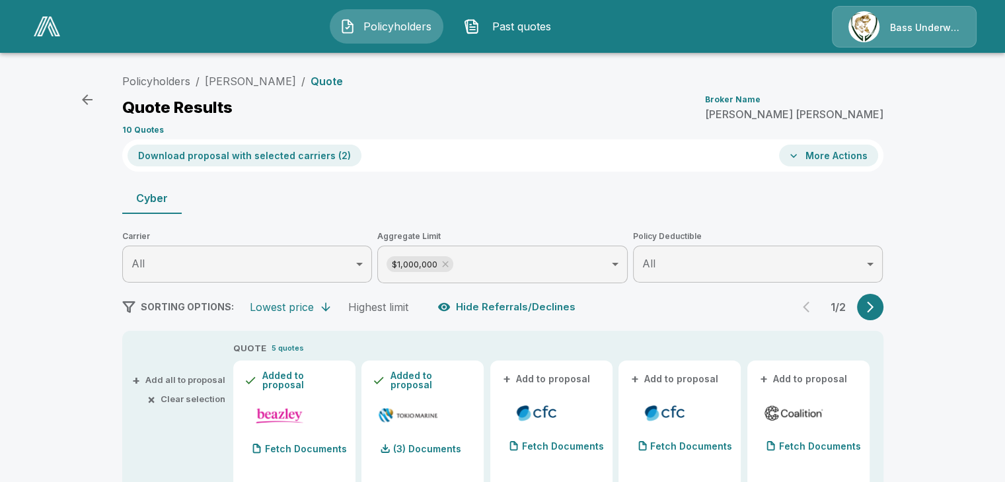
click at [841, 164] on button "More Actions" at bounding box center [828, 156] width 99 height 22
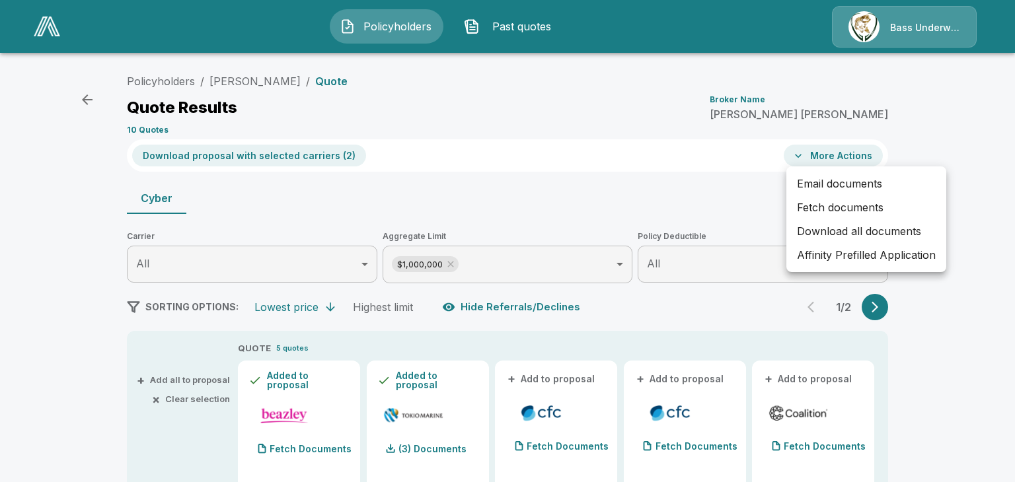
click at [841, 183] on li "Email documents" at bounding box center [866, 184] width 160 height 24
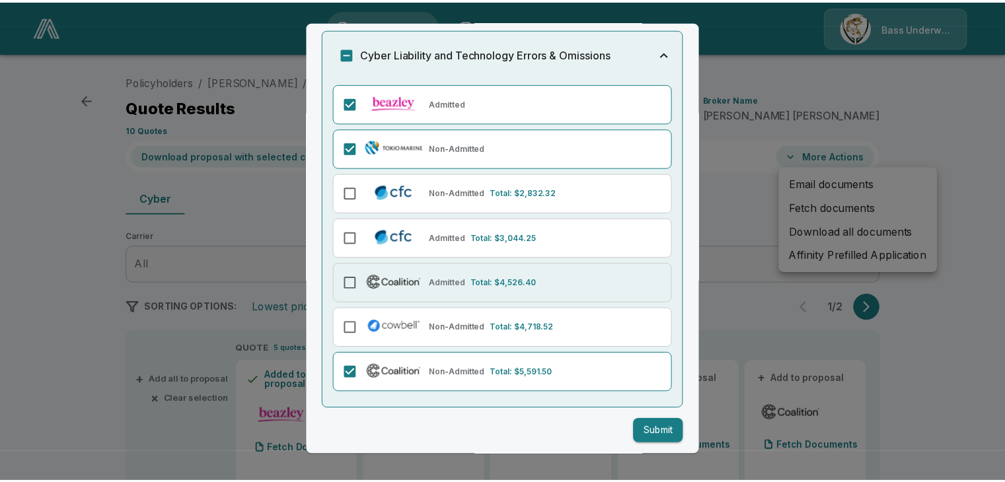
scroll to position [82, 0]
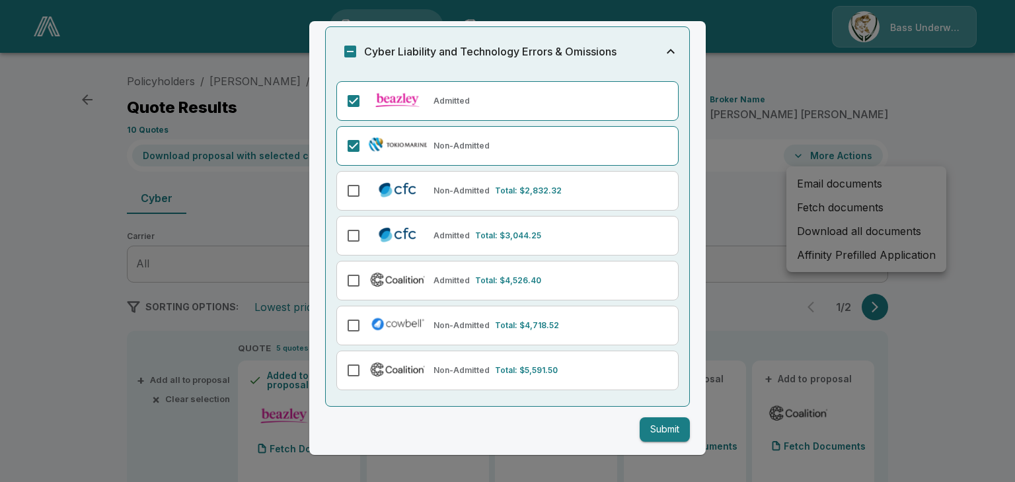
click at [658, 438] on button "Submit" at bounding box center [665, 430] width 50 height 24
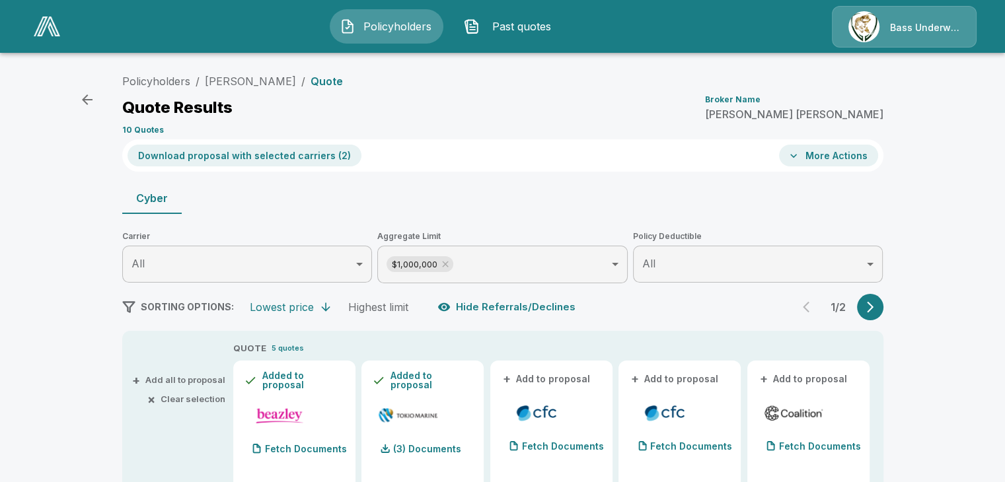
click at [57, 28] on img at bounding box center [47, 27] width 26 height 20
